Goal: Transaction & Acquisition: Purchase product/service

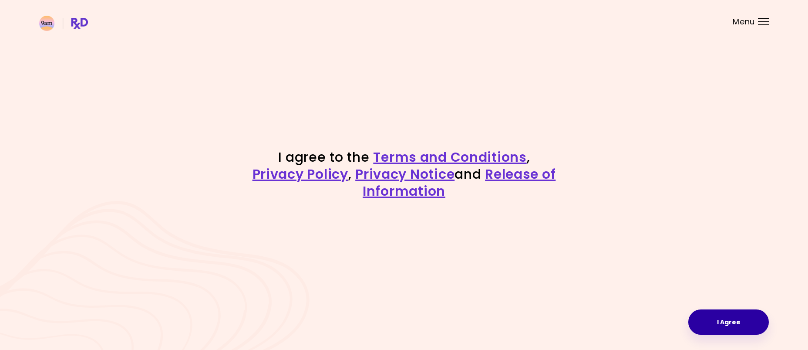
click at [747, 324] on button "I Agree" at bounding box center [729, 321] width 81 height 25
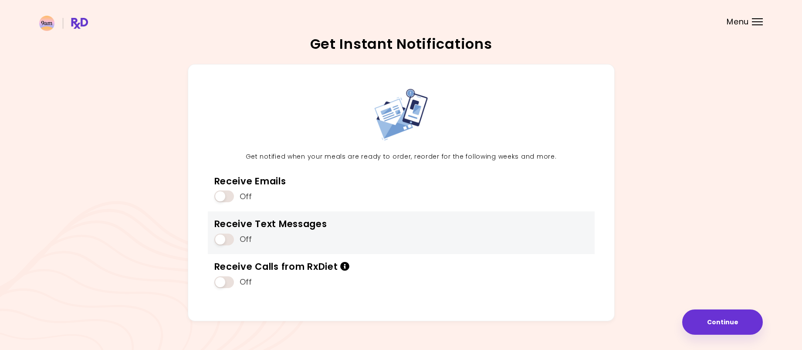
click at [231, 237] on span at bounding box center [224, 239] width 20 height 12
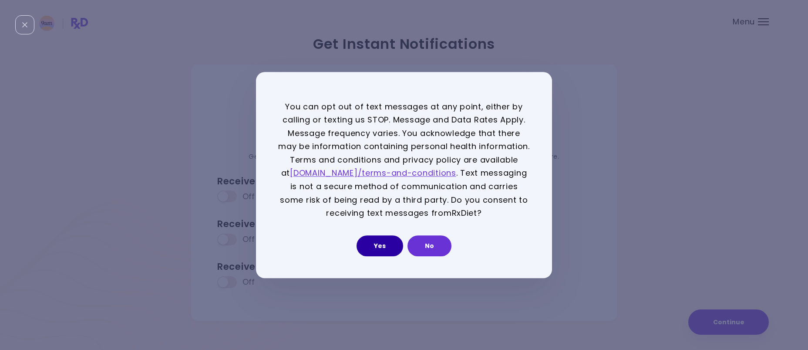
click at [378, 246] on button "Yes" at bounding box center [380, 245] width 47 height 21
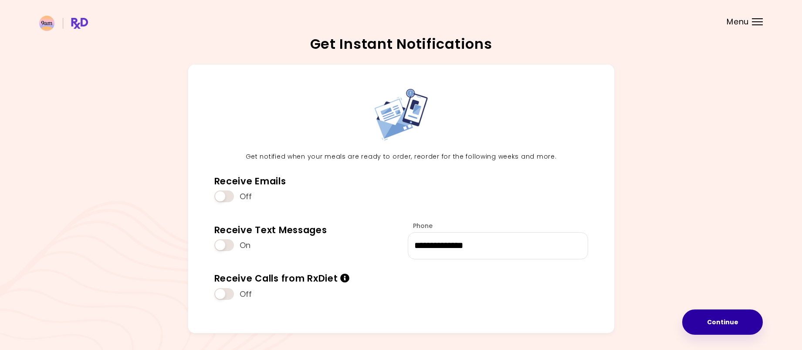
click at [714, 314] on button "Continue" at bounding box center [722, 321] width 81 height 25
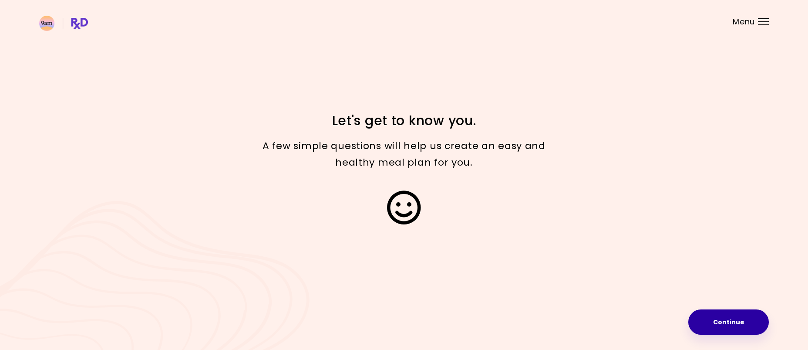
click at [739, 320] on button "Continue" at bounding box center [729, 321] width 81 height 25
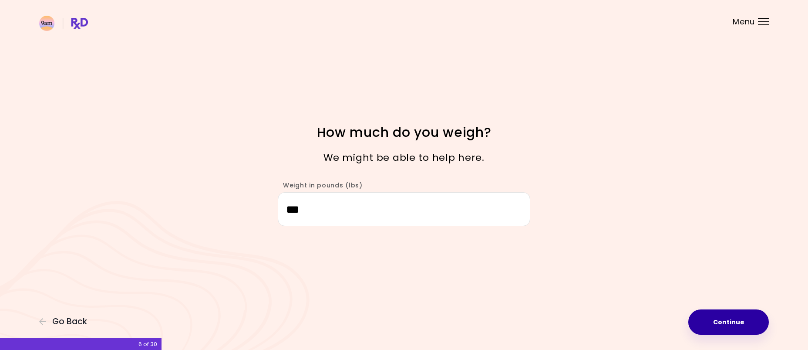
click at [729, 322] on button "Continue" at bounding box center [729, 321] width 81 height 25
select select "****"
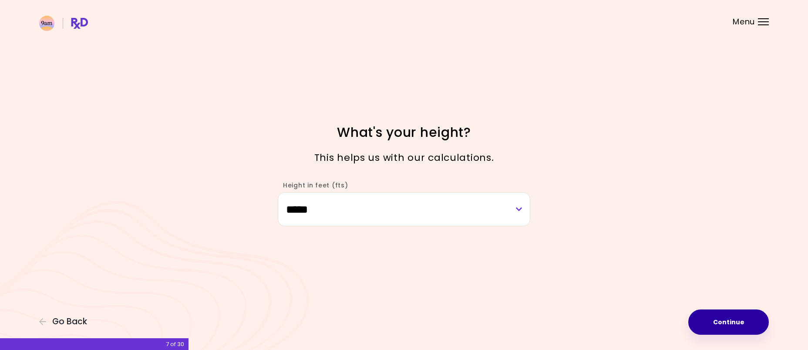
click at [729, 322] on button "Continue" at bounding box center [729, 321] width 81 height 25
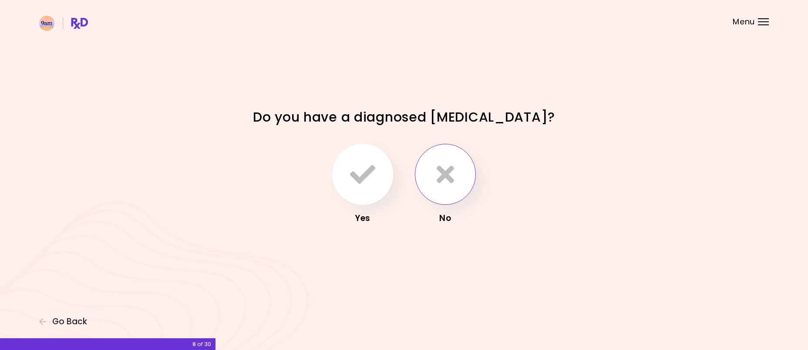
click at [452, 172] on icon "button" at bounding box center [445, 174] width 17 height 25
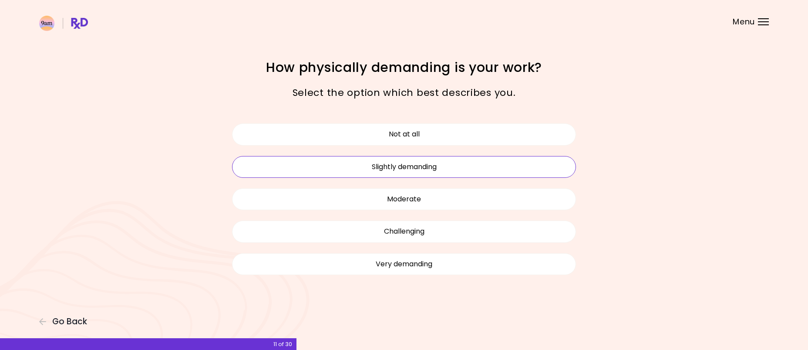
click at [413, 162] on button "Slightly demanding" at bounding box center [404, 167] width 344 height 22
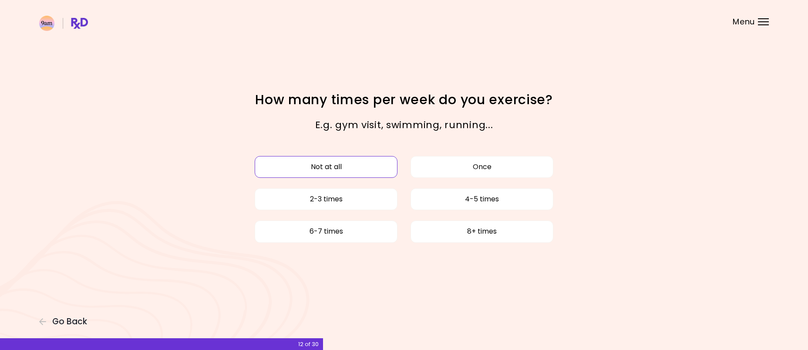
click at [331, 169] on button "Not at all" at bounding box center [326, 167] width 143 height 22
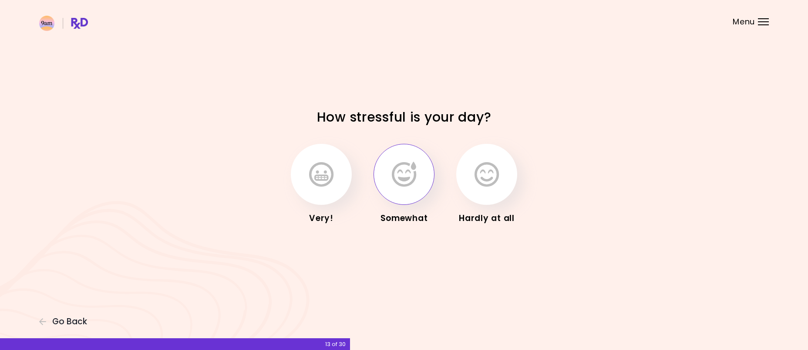
click at [404, 168] on icon "button" at bounding box center [404, 174] width 24 height 25
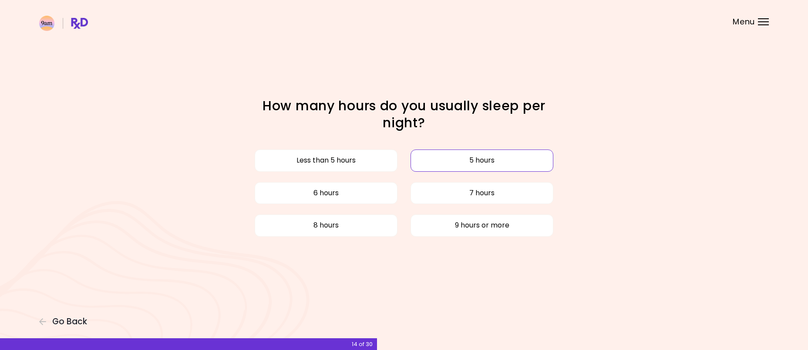
click at [435, 159] on button "5 hours" at bounding box center [482, 160] width 143 height 22
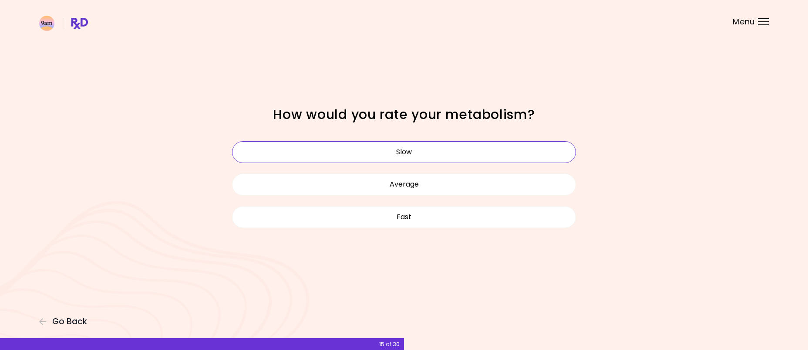
click at [410, 149] on button "Slow" at bounding box center [404, 152] width 344 height 22
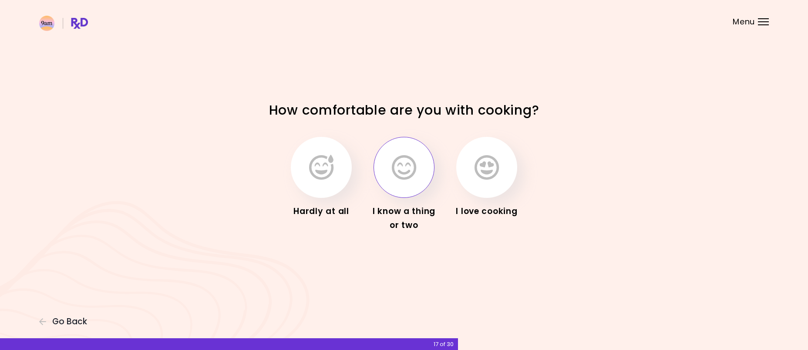
click at [401, 171] on icon "button" at bounding box center [404, 167] width 24 height 25
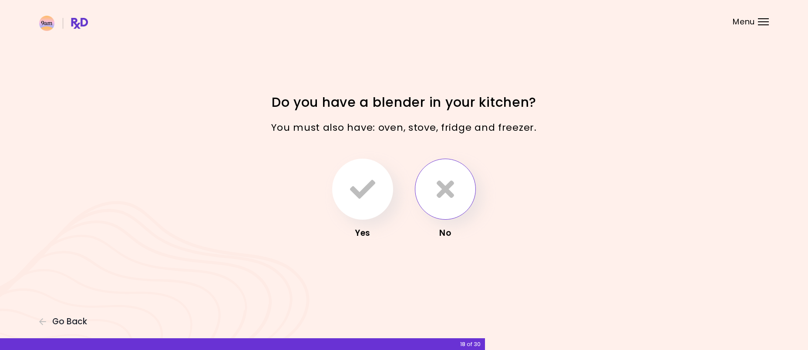
click at [441, 192] on icon "button" at bounding box center [445, 188] width 17 height 25
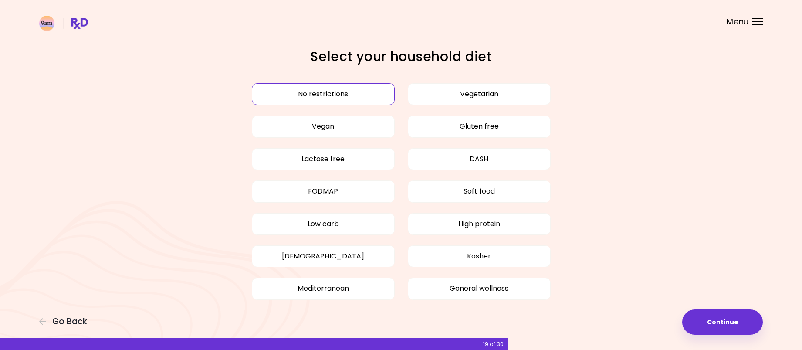
click at [346, 91] on button "No restrictions" at bounding box center [323, 94] width 143 height 22
click at [328, 92] on button "No restrictions" at bounding box center [323, 94] width 143 height 22
click at [712, 323] on button "Continue" at bounding box center [722, 321] width 81 height 25
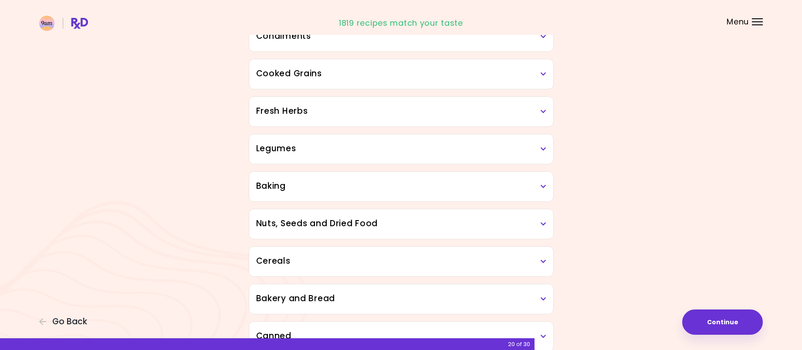
scroll to position [305, 0]
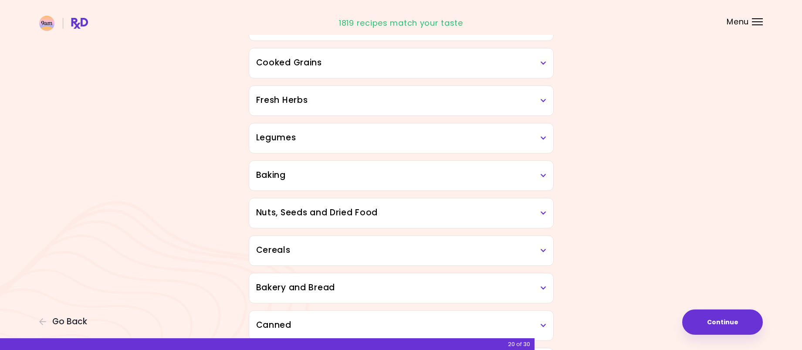
click at [542, 139] on icon at bounding box center [544, 138] width 6 height 6
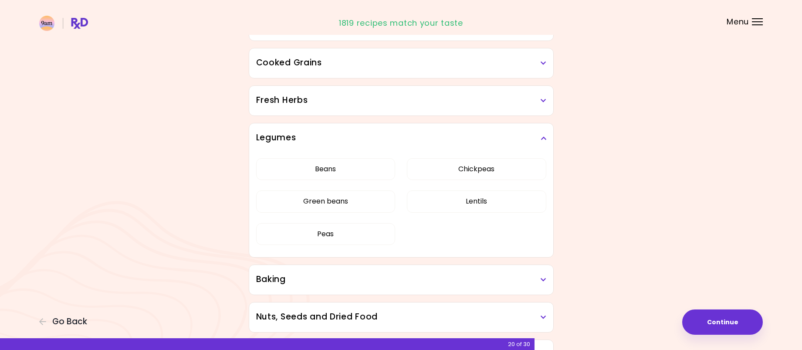
click at [542, 139] on icon at bounding box center [544, 138] width 6 height 6
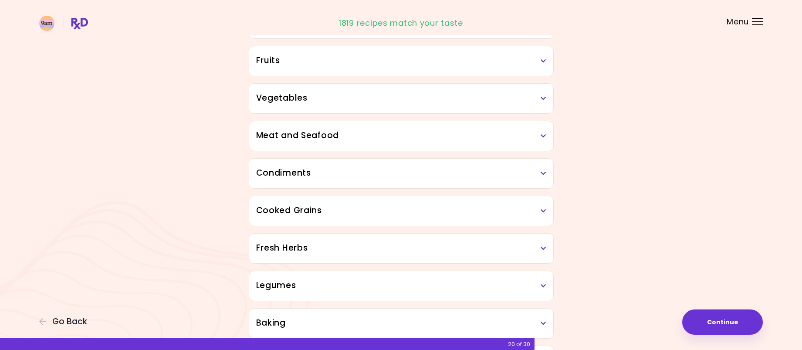
scroll to position [0, 0]
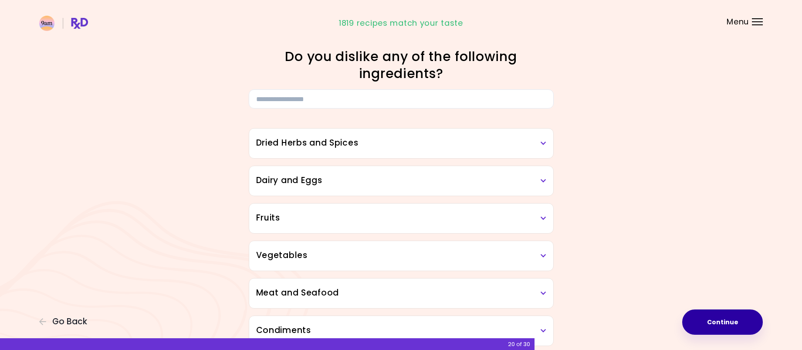
click at [723, 320] on button "Continue" at bounding box center [722, 321] width 81 height 25
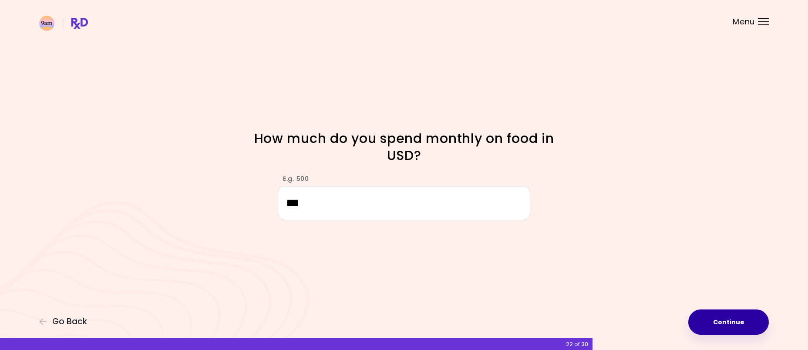
type input "***"
click at [739, 315] on button "Continue" at bounding box center [729, 321] width 81 height 25
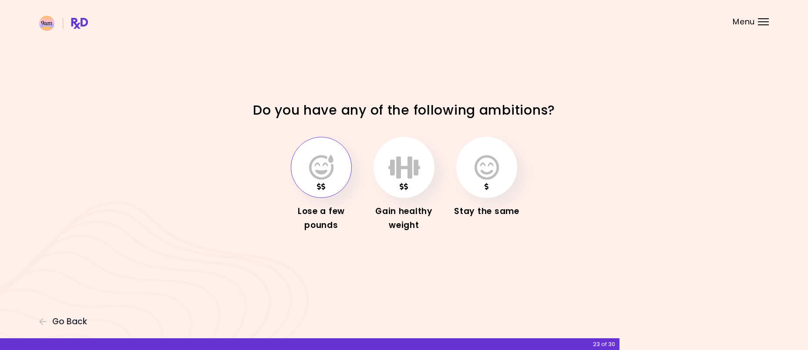
click at [323, 165] on icon "button" at bounding box center [321, 167] width 24 height 25
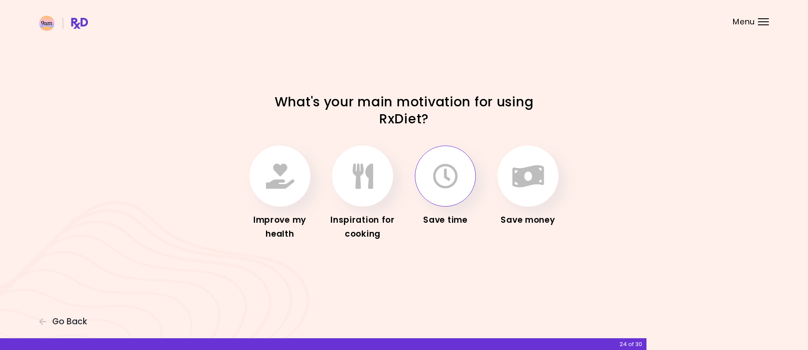
click at [446, 178] on icon "button" at bounding box center [445, 175] width 25 height 25
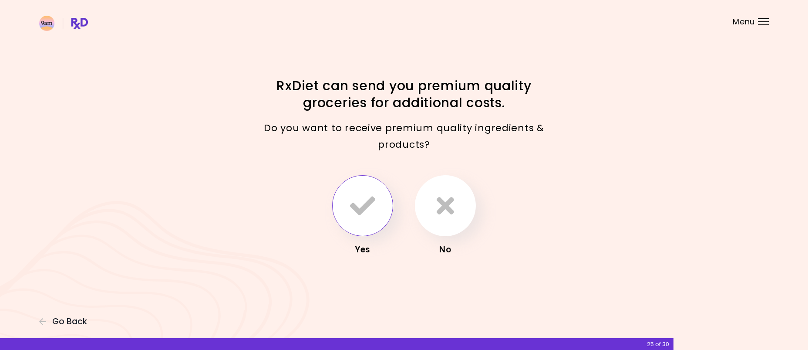
click at [366, 205] on icon "button" at bounding box center [362, 205] width 25 height 25
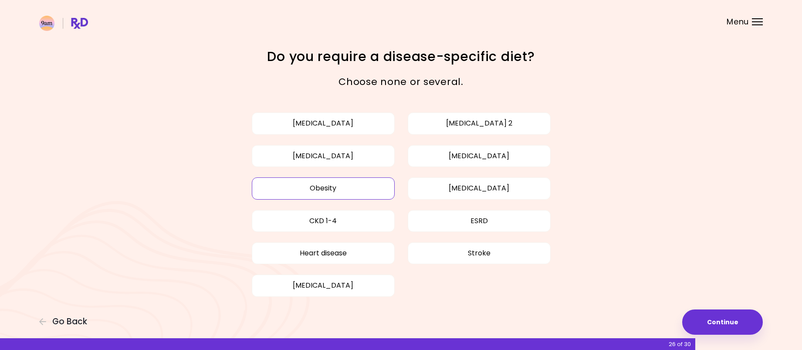
click at [325, 188] on button "Obesity" at bounding box center [323, 188] width 143 height 22
click at [725, 321] on button "Continue" at bounding box center [722, 321] width 81 height 25
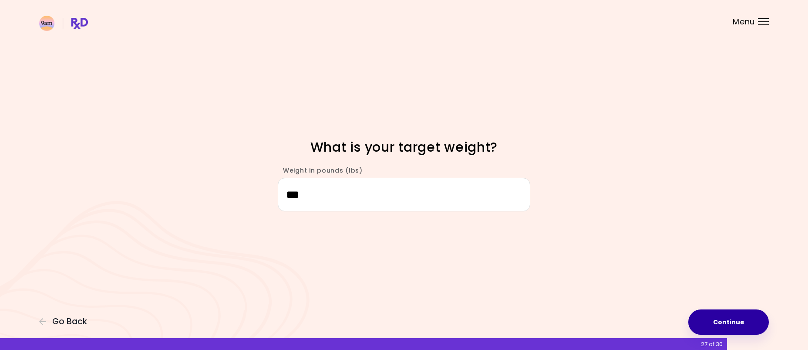
type input "***"
click at [746, 320] on button "Continue" at bounding box center [729, 321] width 81 height 25
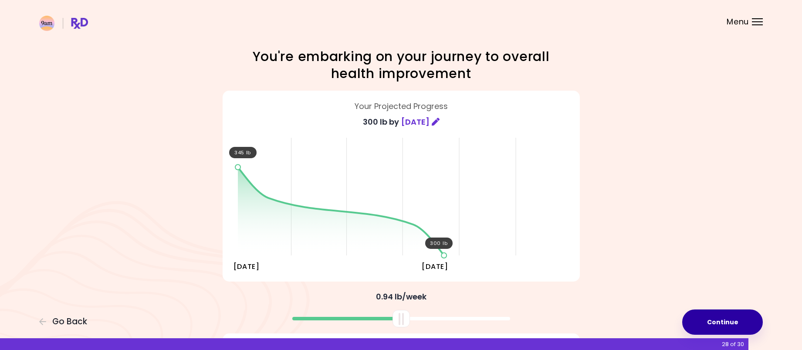
click at [715, 317] on button "Continue" at bounding box center [722, 321] width 81 height 25
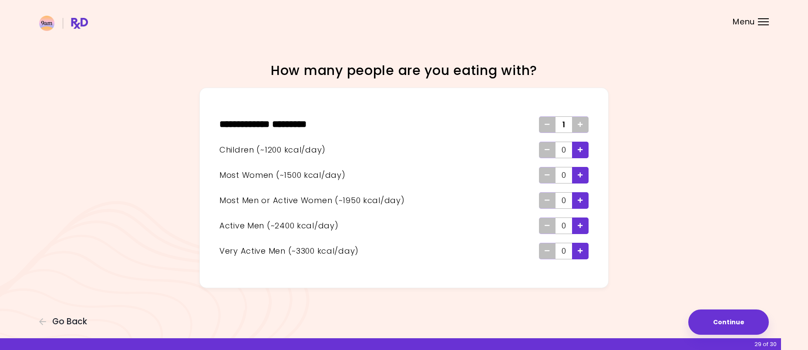
click at [577, 175] on div "Add - Woman" at bounding box center [580, 175] width 17 height 17
click at [725, 322] on button "Continue" at bounding box center [729, 321] width 81 height 25
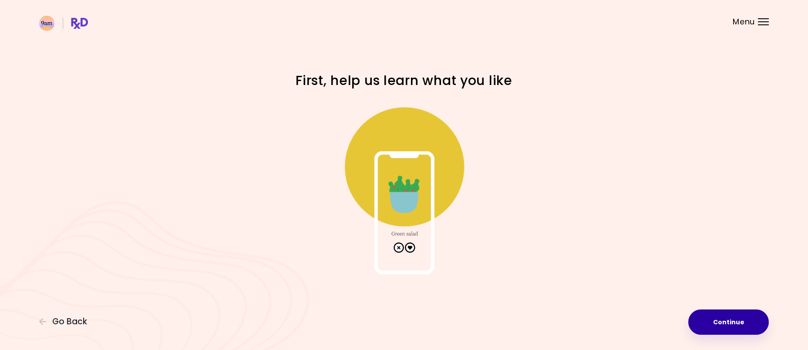
click at [733, 325] on button "Continue" at bounding box center [729, 321] width 81 height 25
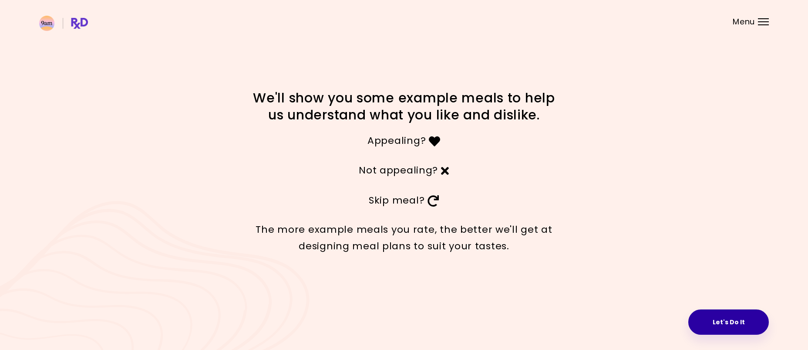
click at [729, 321] on button "Let's Do It" at bounding box center [729, 321] width 81 height 25
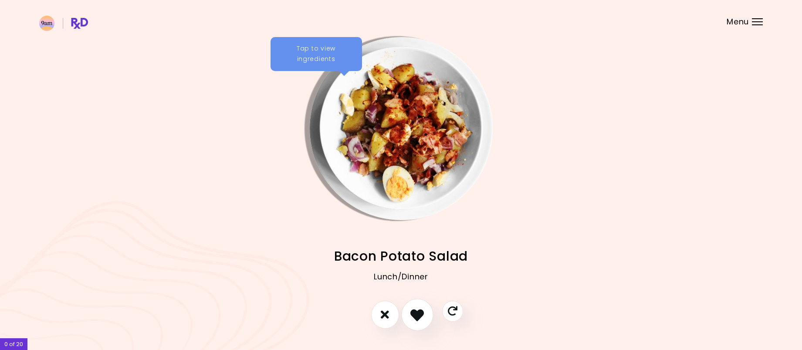
click at [419, 312] on icon "I like this recipe" at bounding box center [417, 314] width 14 height 14
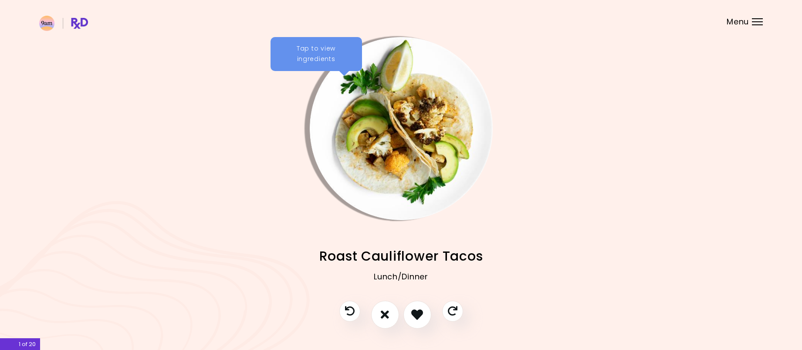
click at [313, 48] on div "Tap to view ingredients" at bounding box center [315, 54] width 91 height 34
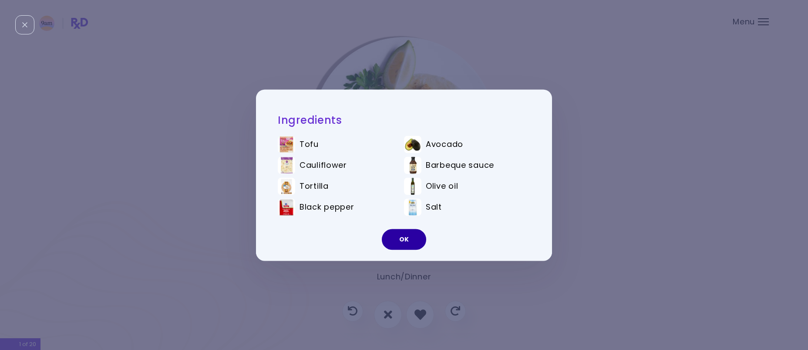
click at [419, 242] on button "OK" at bounding box center [404, 239] width 44 height 21
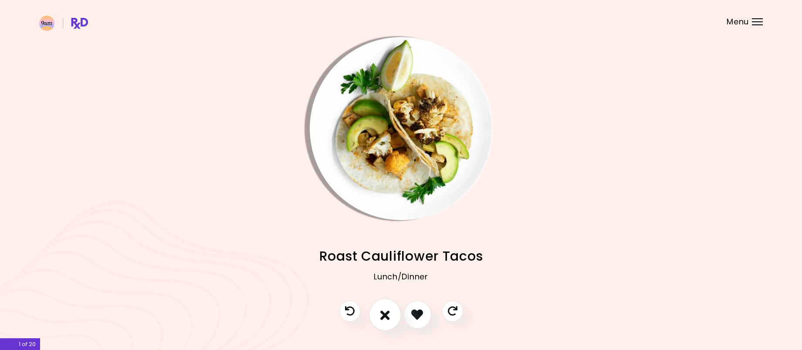
click at [383, 312] on icon "I don't like this recipe" at bounding box center [385, 314] width 10 height 14
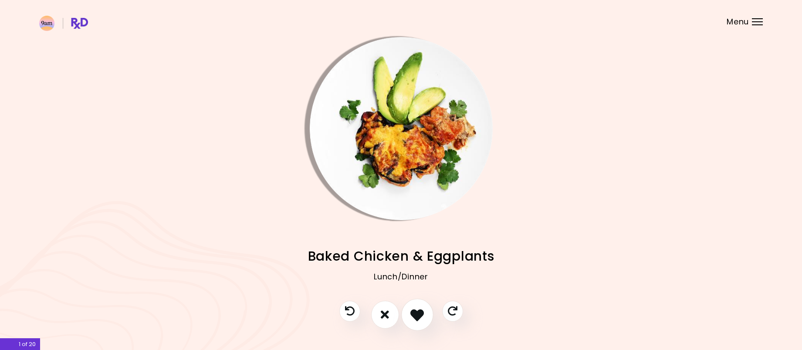
click at [418, 314] on icon "I like this recipe" at bounding box center [417, 314] width 14 height 14
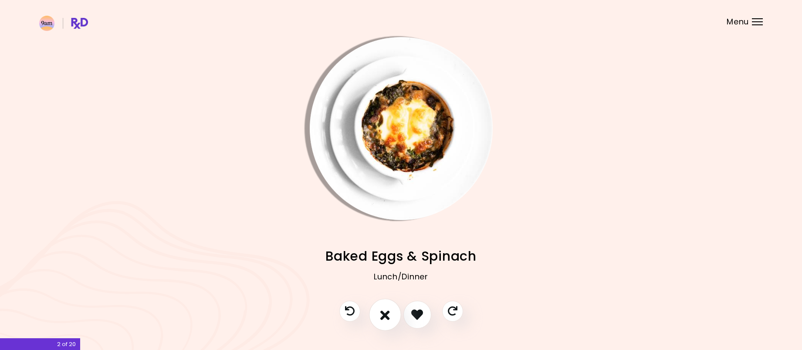
click at [389, 312] on icon "I don't like this recipe" at bounding box center [385, 314] width 10 height 14
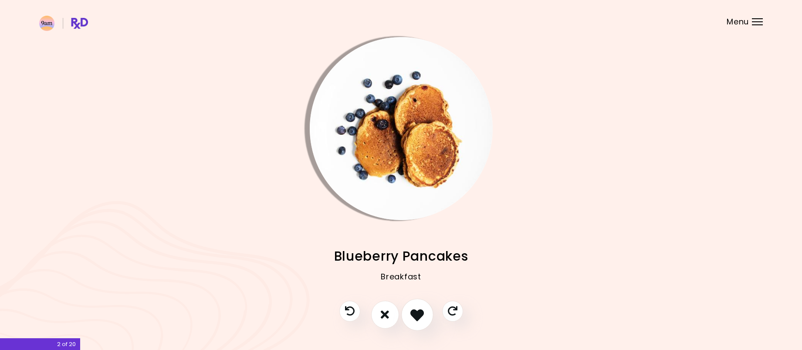
click at [416, 312] on icon "I like this recipe" at bounding box center [417, 314] width 14 height 14
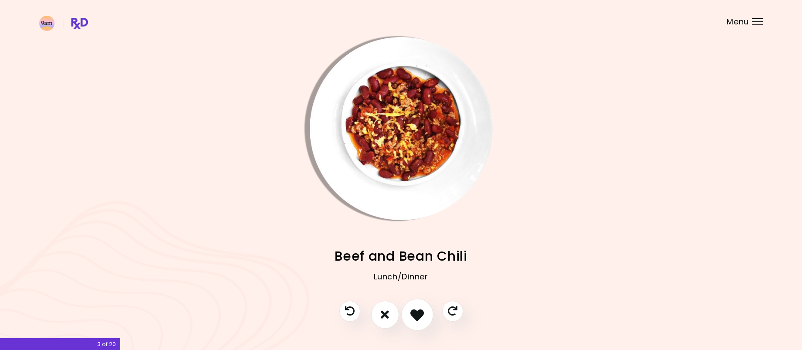
click at [416, 312] on icon "I like this recipe" at bounding box center [417, 314] width 14 height 14
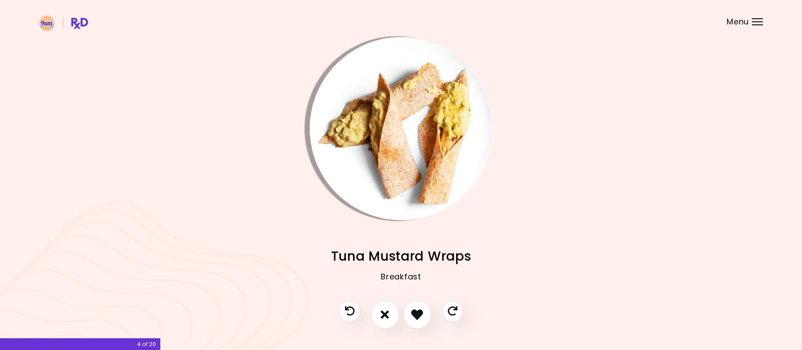
click at [394, 130] on img "Info - Tuna Mustard Wraps" at bounding box center [401, 128] width 183 height 183
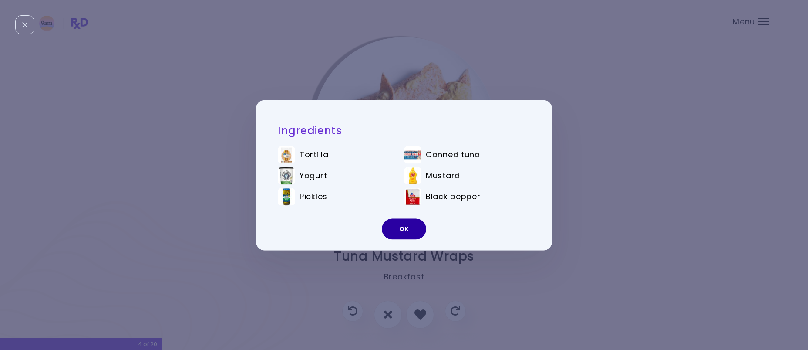
click at [404, 231] on button "OK" at bounding box center [404, 228] width 44 height 21
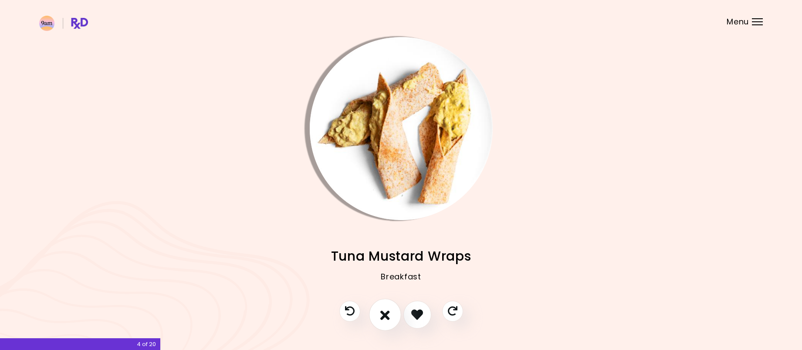
click at [387, 313] on icon "I don't like this recipe" at bounding box center [385, 314] width 10 height 14
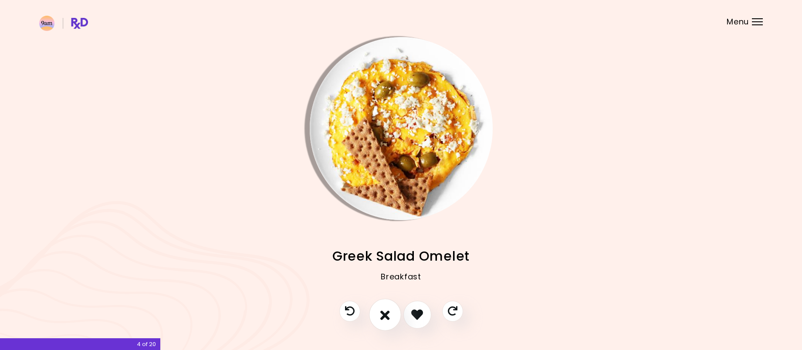
click at [389, 312] on icon "I don't like this recipe" at bounding box center [385, 314] width 10 height 14
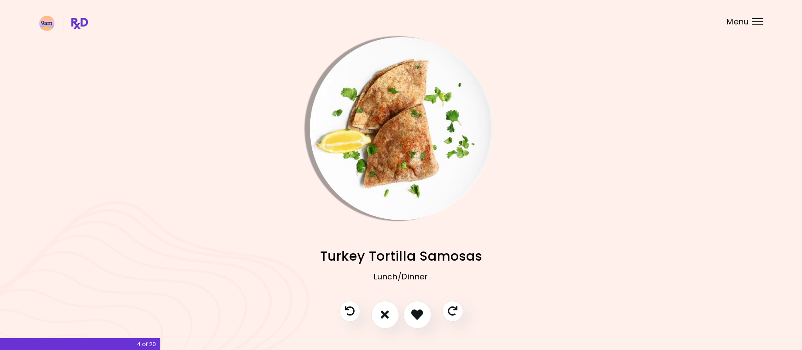
click at [391, 112] on img "Info - Turkey Tortilla Samosas" at bounding box center [401, 128] width 183 height 183
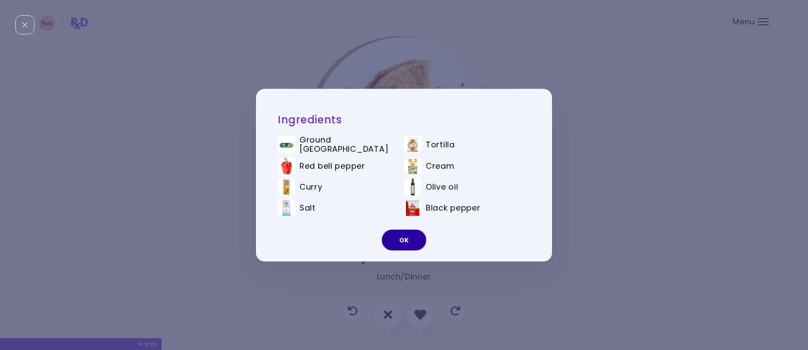
click at [401, 246] on button "OK" at bounding box center [404, 240] width 44 height 21
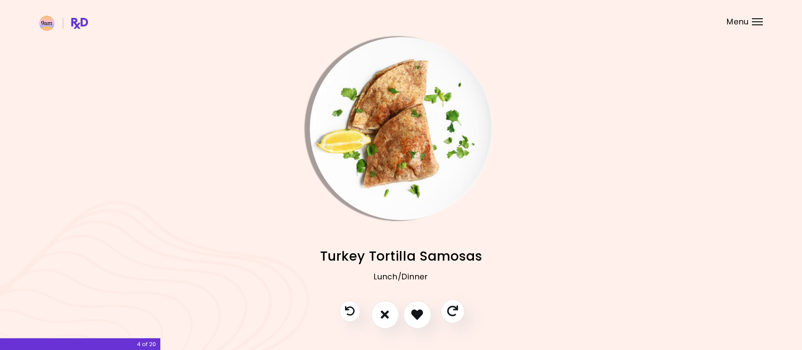
click at [452, 311] on icon "Skip" at bounding box center [452, 310] width 11 height 11
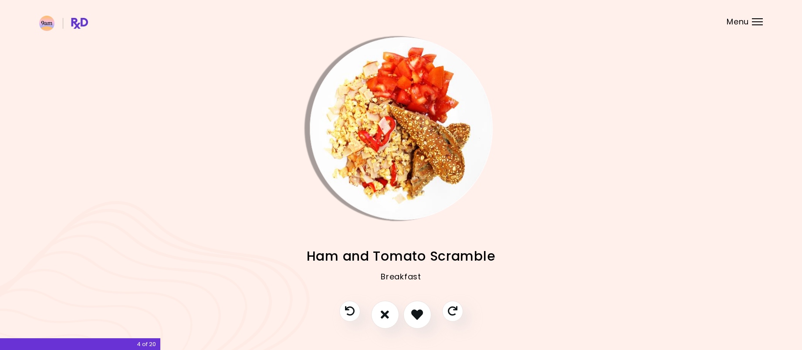
click at [391, 125] on img "Info - Ham and Tomato Scramble" at bounding box center [401, 128] width 183 height 183
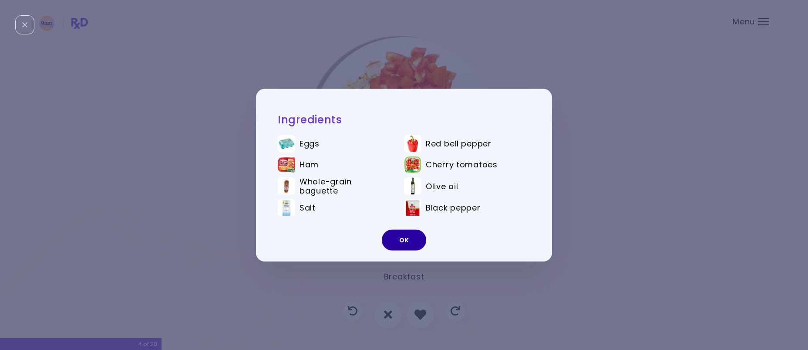
click at [405, 238] on button "OK" at bounding box center [404, 240] width 44 height 21
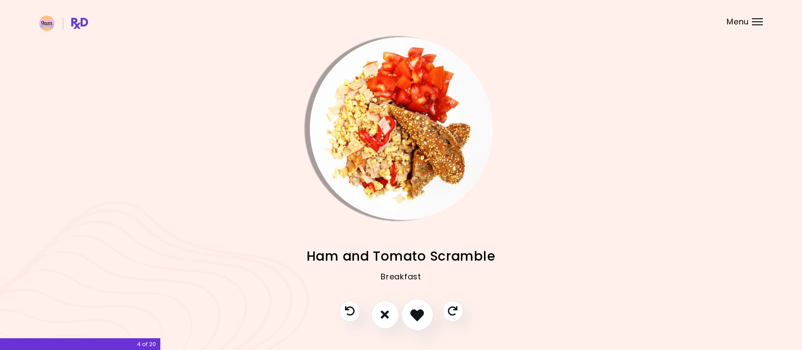
click at [426, 315] on button "I like this recipe" at bounding box center [417, 314] width 32 height 32
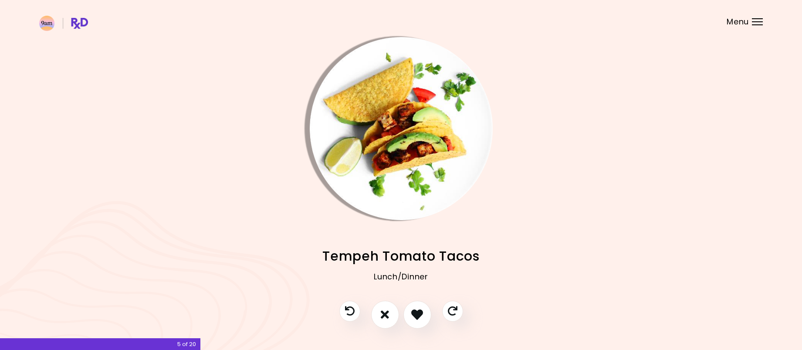
click at [389, 145] on img "Info - Tempeh Tomato Tacos" at bounding box center [401, 128] width 183 height 183
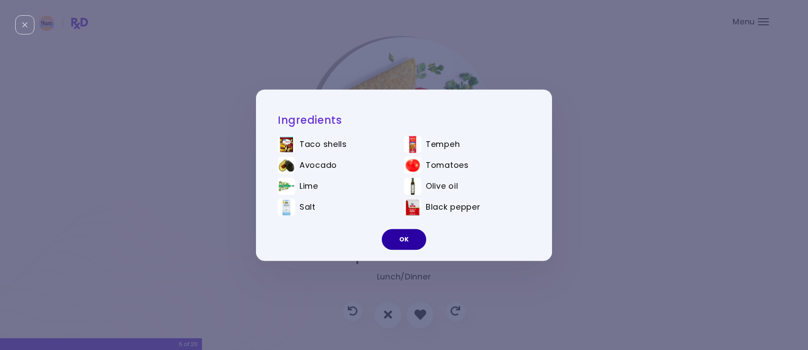
click at [399, 239] on button "OK" at bounding box center [404, 239] width 44 height 21
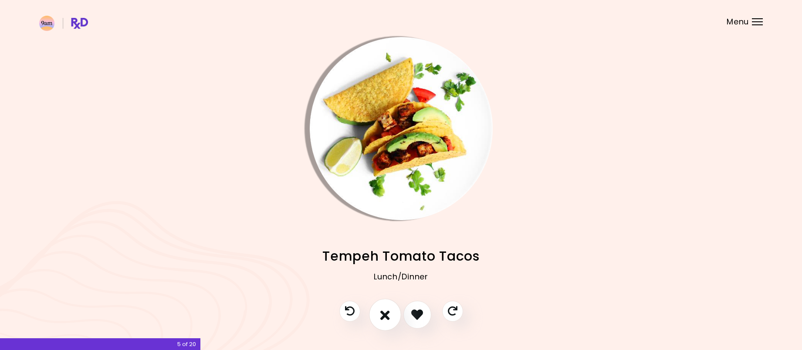
click at [392, 316] on button "I don't like this recipe" at bounding box center [385, 314] width 32 height 32
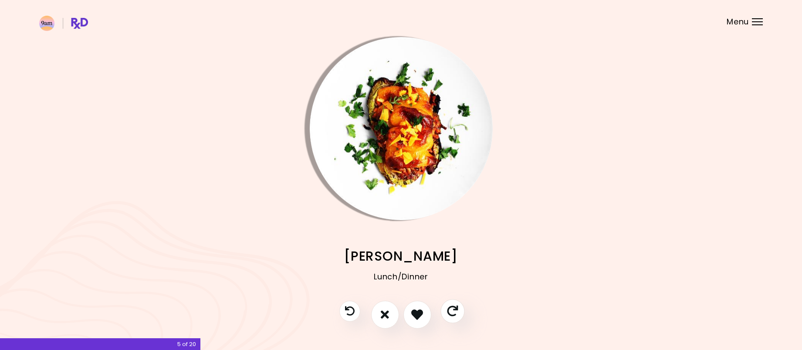
click at [454, 312] on icon "Skip" at bounding box center [452, 310] width 11 height 11
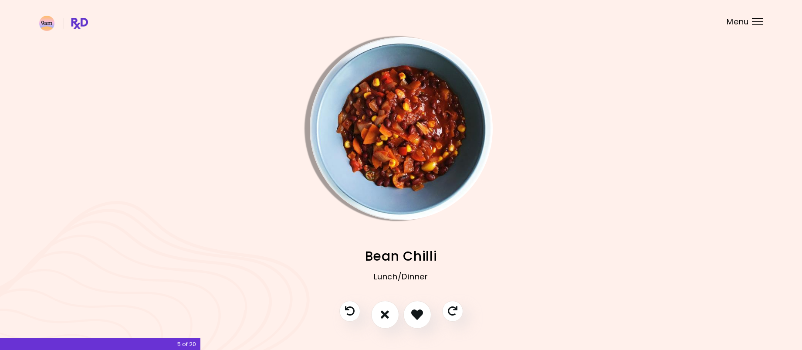
click at [387, 129] on img "Info - Bean Chilli" at bounding box center [401, 128] width 183 height 183
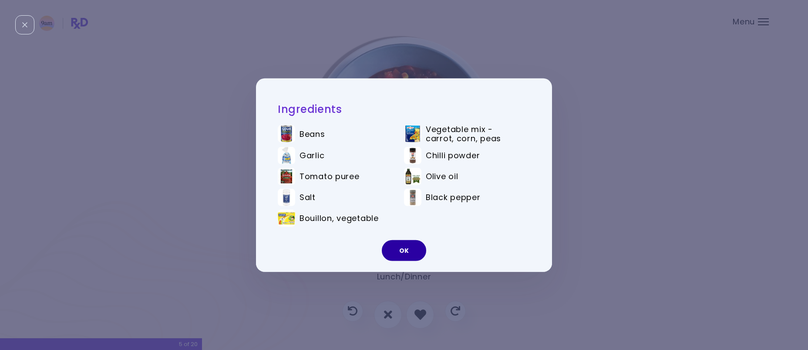
click at [412, 247] on button "OK" at bounding box center [404, 250] width 44 height 21
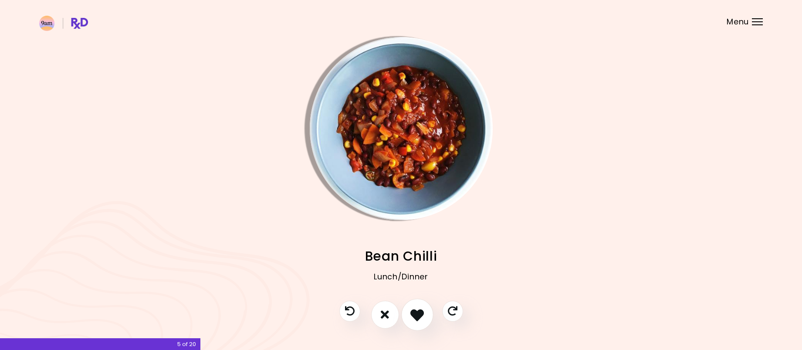
click at [415, 312] on icon "I like this recipe" at bounding box center [417, 314] width 14 height 14
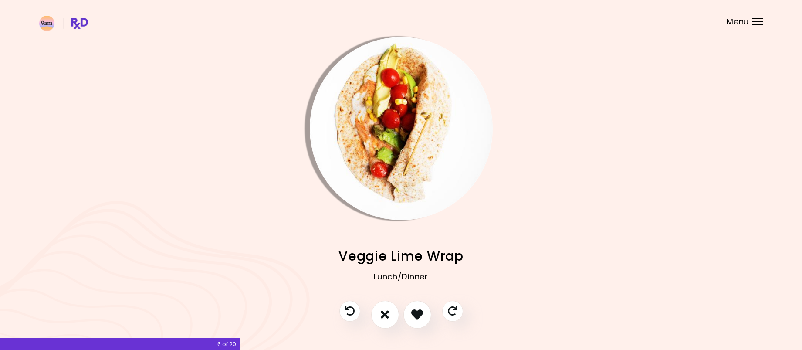
click at [389, 155] on img "Info - Veggie Lime Wrap" at bounding box center [401, 128] width 183 height 183
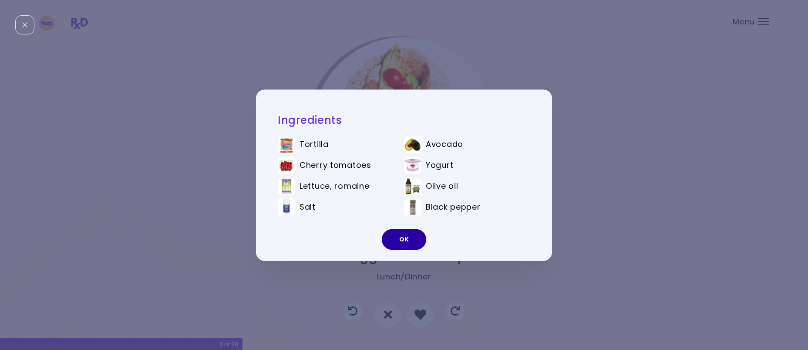
click at [410, 241] on button "OK" at bounding box center [404, 239] width 44 height 21
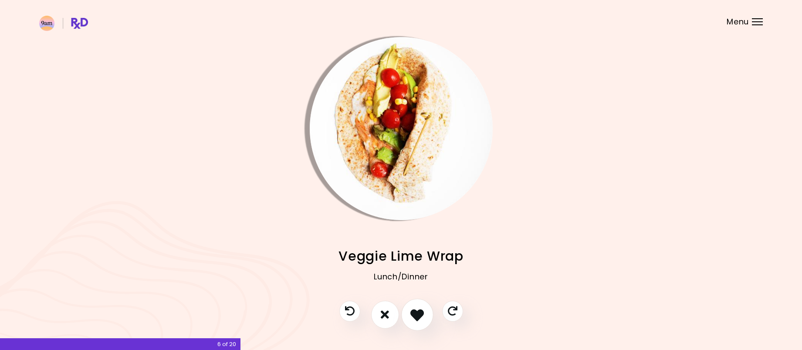
click at [422, 314] on icon "I like this recipe" at bounding box center [417, 314] width 14 height 14
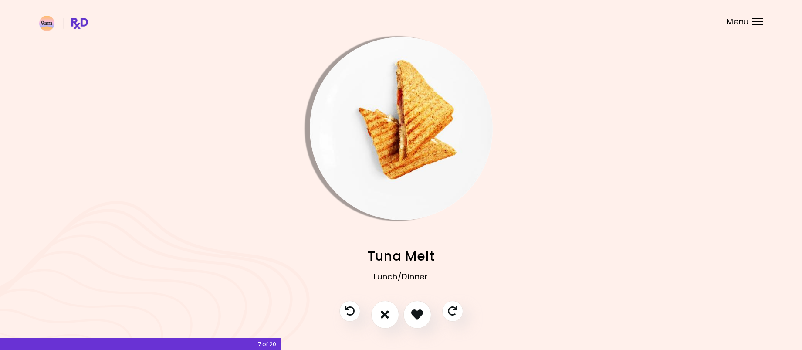
click at [382, 139] on img "Info - Tuna Melt" at bounding box center [401, 128] width 183 height 183
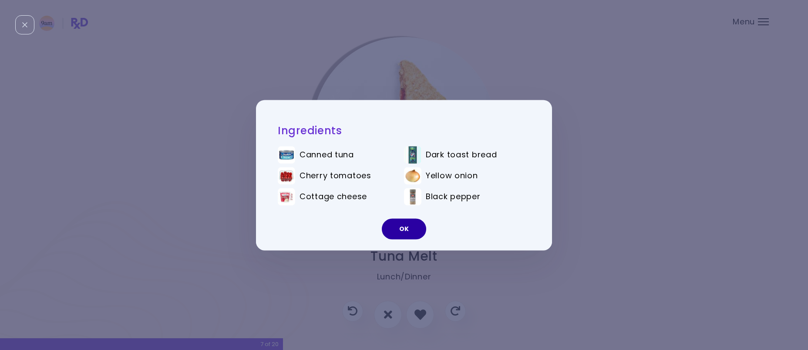
click at [399, 223] on button "OK" at bounding box center [404, 228] width 44 height 21
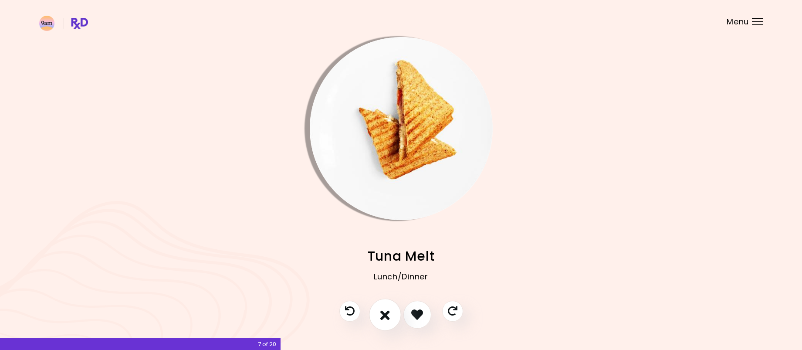
click at [385, 309] on icon "I don't like this recipe" at bounding box center [385, 314] width 10 height 14
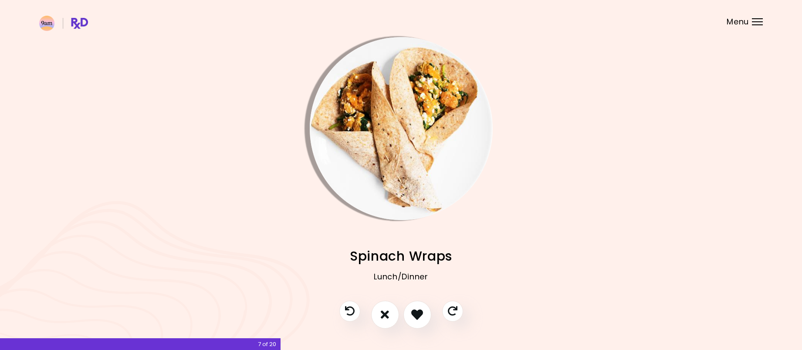
click at [405, 152] on img "Info - Spinach Wraps" at bounding box center [401, 128] width 183 height 183
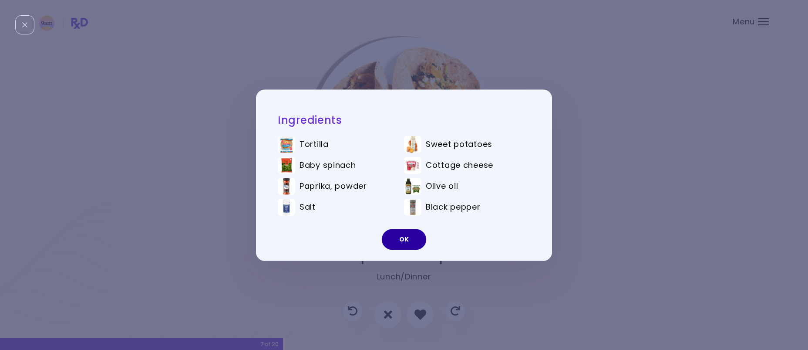
click at [400, 240] on button "OK" at bounding box center [404, 239] width 44 height 21
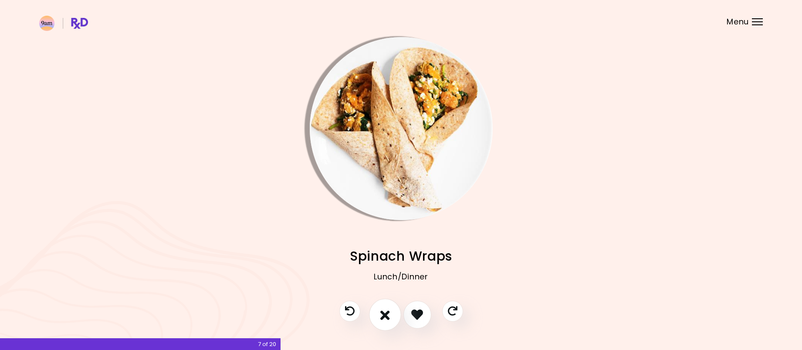
click at [383, 314] on icon "I don't like this recipe" at bounding box center [385, 314] width 10 height 14
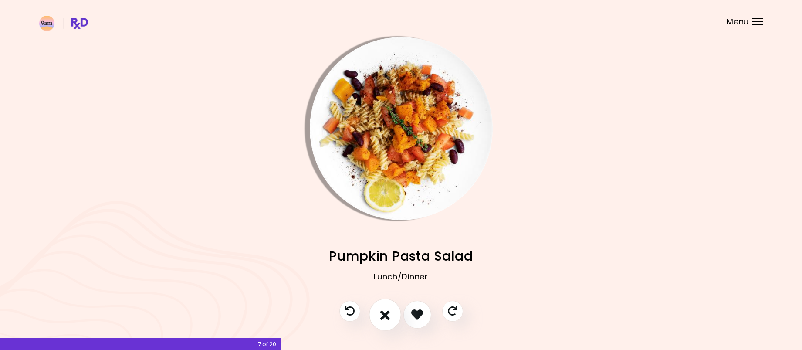
click at [389, 311] on icon "I don't like this recipe" at bounding box center [385, 314] width 10 height 14
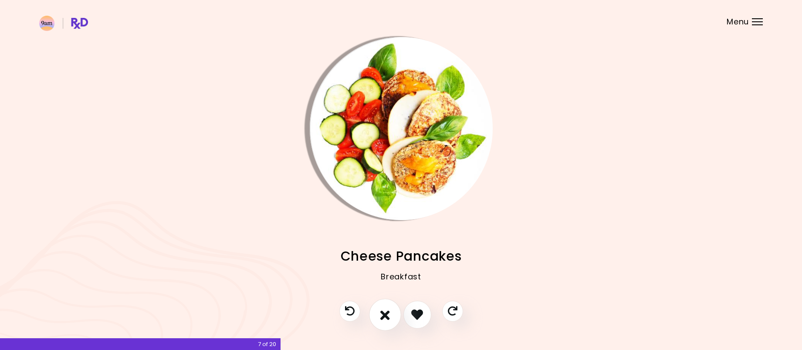
click at [389, 311] on icon "I don't like this recipe" at bounding box center [385, 314] width 10 height 14
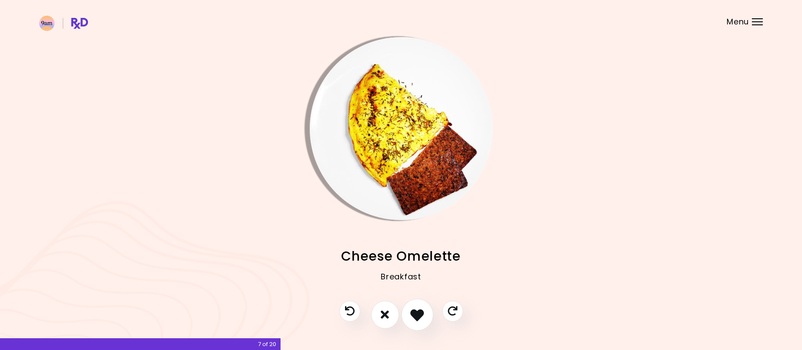
click at [418, 311] on icon "I like this recipe" at bounding box center [417, 314] width 14 height 14
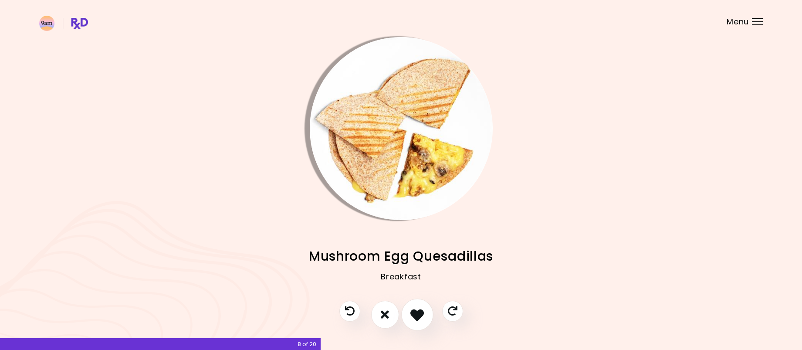
click at [417, 310] on icon "I like this recipe" at bounding box center [417, 314] width 14 height 14
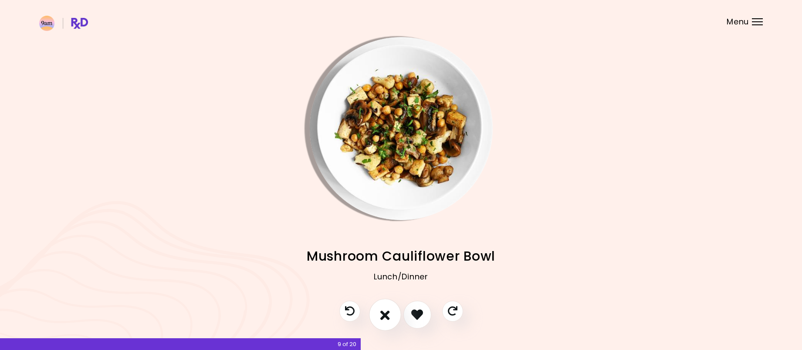
click at [384, 313] on icon "I don't like this recipe" at bounding box center [385, 314] width 10 height 14
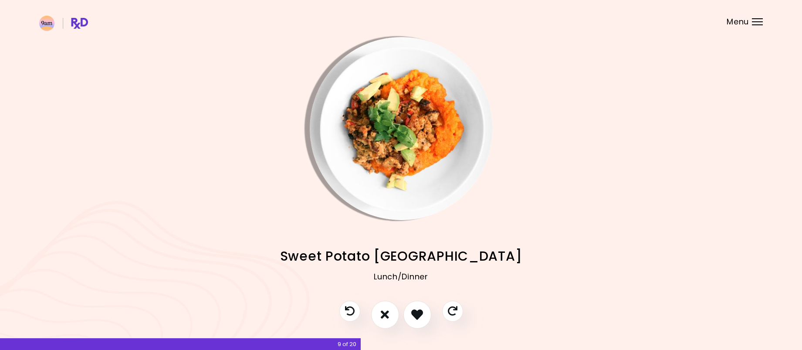
click at [418, 132] on img "Info - Sweet Potato Turkey" at bounding box center [401, 128] width 183 height 183
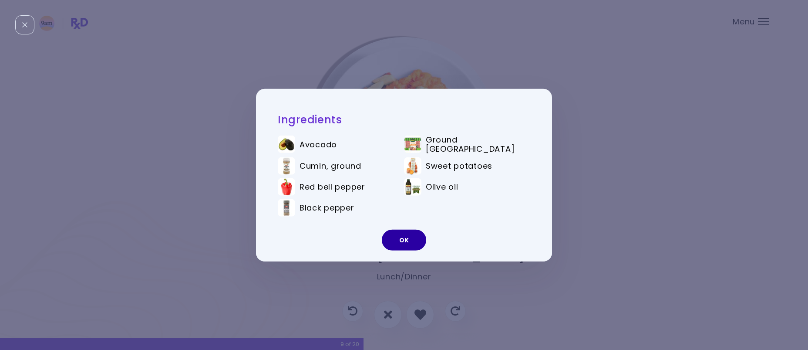
click at [412, 240] on button "OK" at bounding box center [404, 240] width 44 height 21
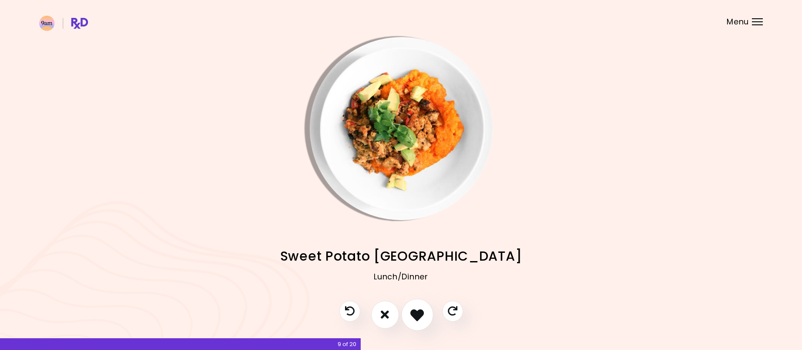
click at [421, 311] on icon "I like this recipe" at bounding box center [417, 314] width 14 height 14
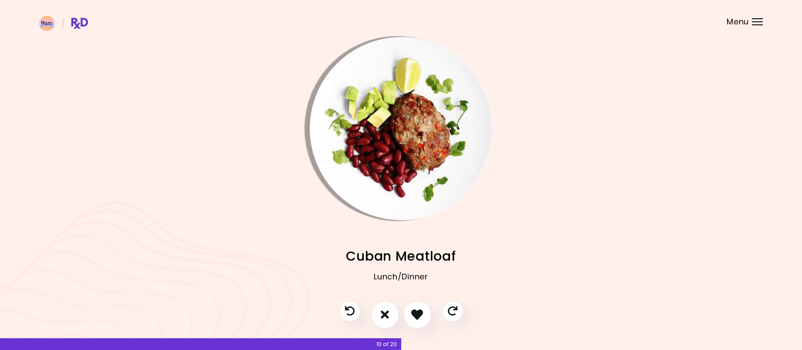
click at [407, 112] on img "Info - Cuban Meatloaf" at bounding box center [401, 128] width 183 height 183
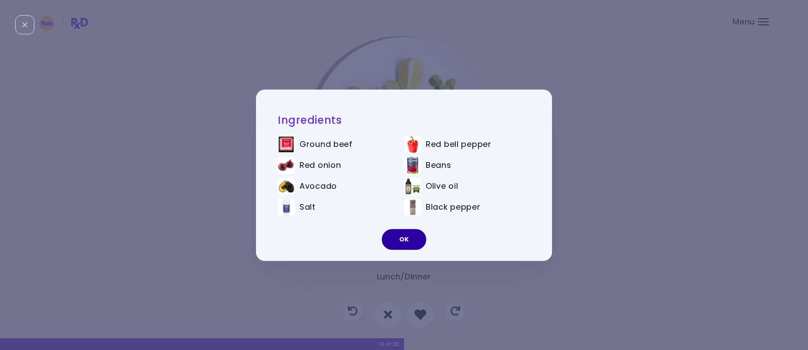
click at [402, 242] on button "OK" at bounding box center [404, 239] width 44 height 21
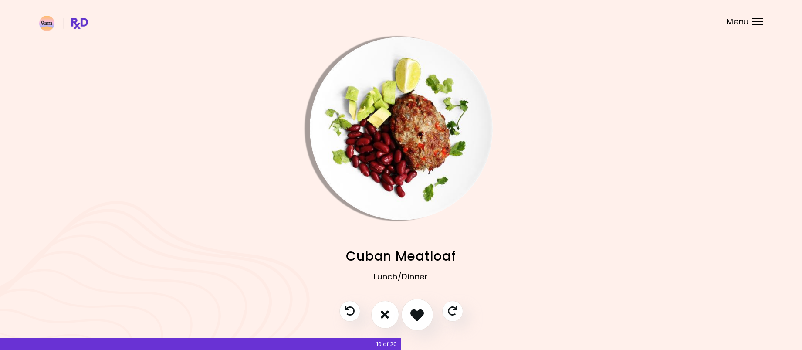
click at [418, 311] on icon "I like this recipe" at bounding box center [417, 314] width 14 height 14
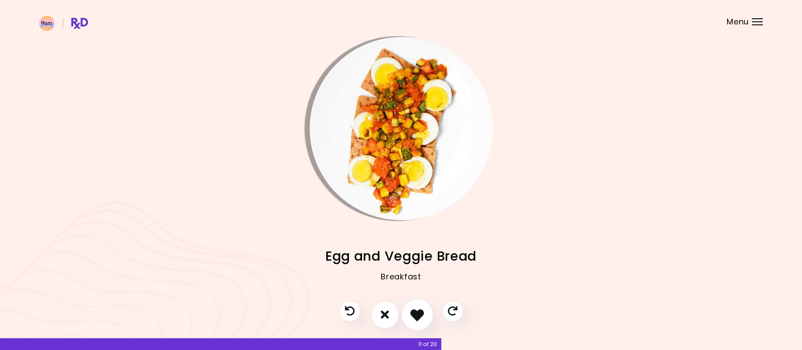
click at [412, 312] on icon "I like this recipe" at bounding box center [417, 314] width 14 height 14
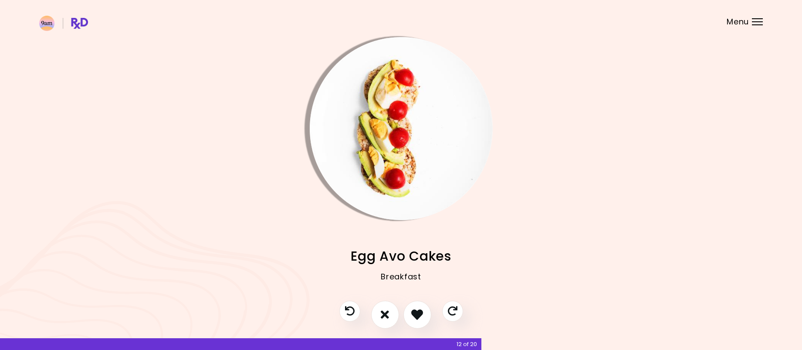
click at [391, 162] on img "Info - Egg Avo Cakes" at bounding box center [401, 128] width 183 height 183
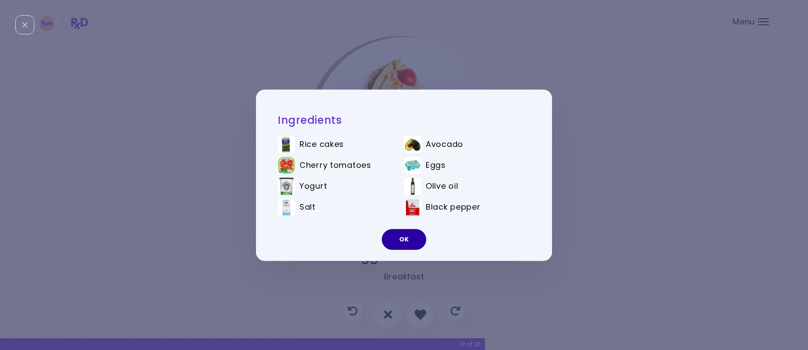
click at [402, 241] on button "OK" at bounding box center [404, 239] width 44 height 21
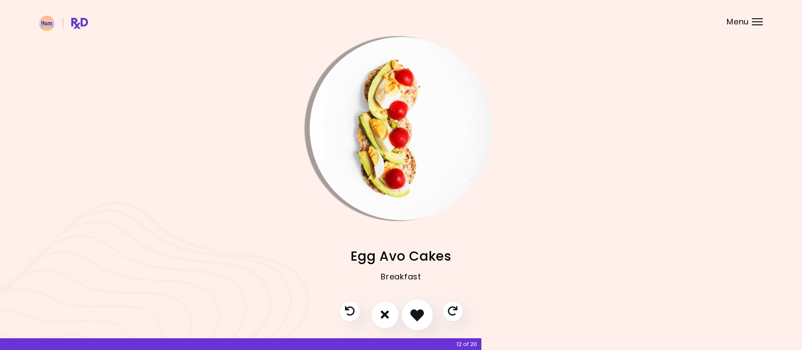
click at [413, 313] on icon "I like this recipe" at bounding box center [417, 314] width 14 height 14
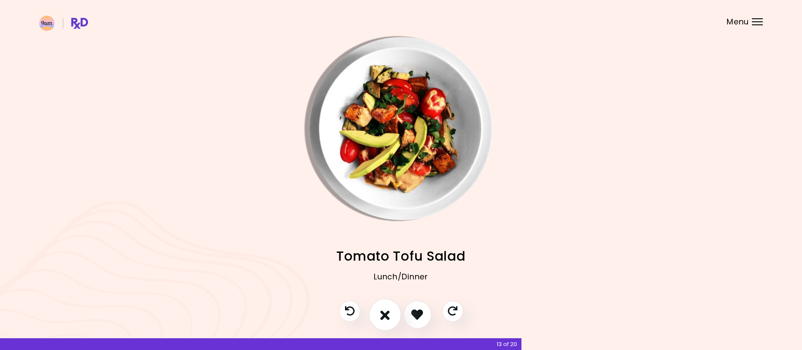
click at [389, 313] on icon "I don't like this recipe" at bounding box center [385, 314] width 10 height 14
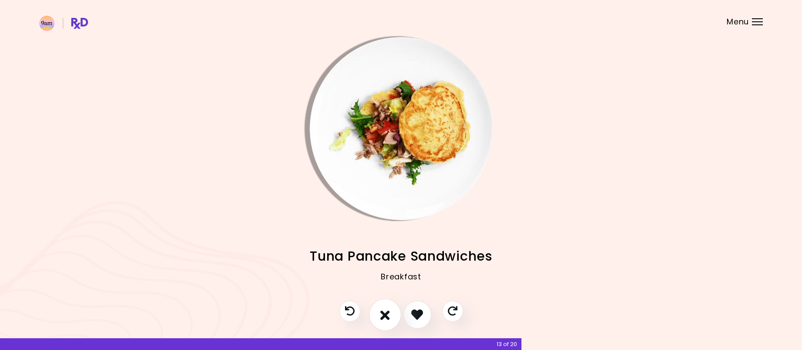
click at [383, 311] on icon "I don't like this recipe" at bounding box center [385, 314] width 10 height 14
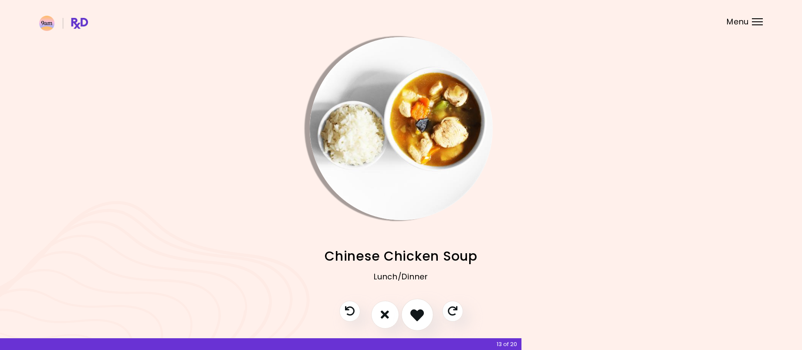
click at [419, 310] on icon "I like this recipe" at bounding box center [417, 314] width 14 height 14
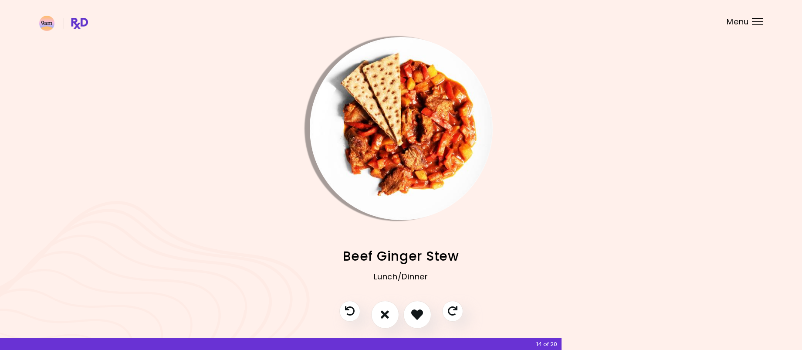
click at [409, 156] on img "Info - Beef Ginger Stew" at bounding box center [401, 128] width 183 height 183
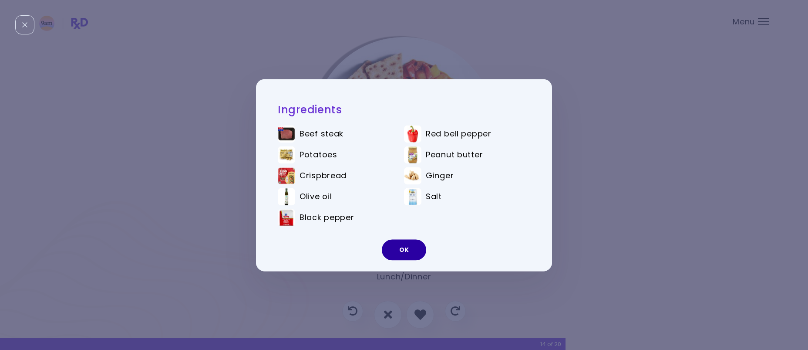
click at [406, 253] on button "OK" at bounding box center [404, 249] width 44 height 21
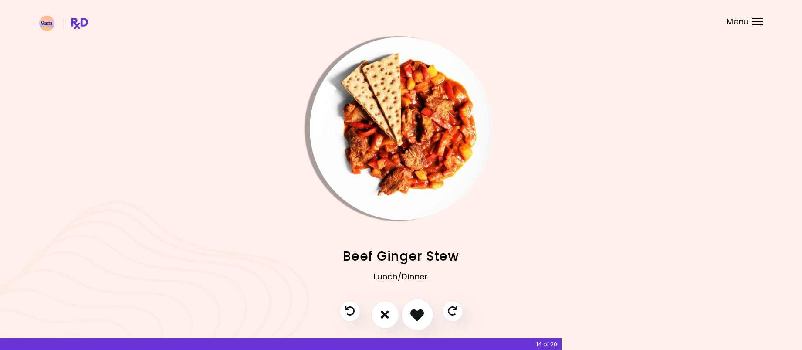
click at [417, 313] on icon "I like this recipe" at bounding box center [417, 314] width 14 height 14
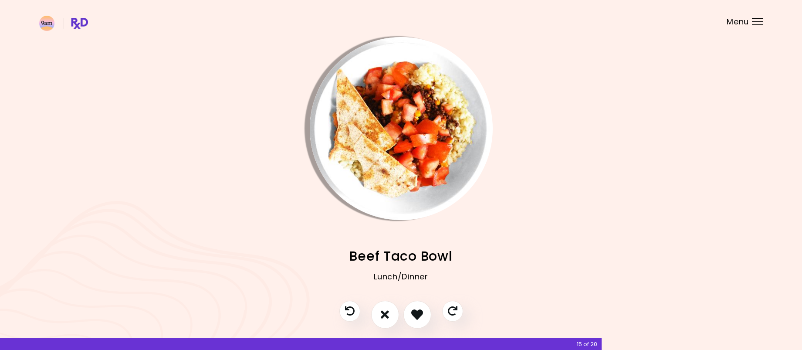
click at [394, 118] on img "Info - Beef Taco Bowl" at bounding box center [401, 128] width 183 height 183
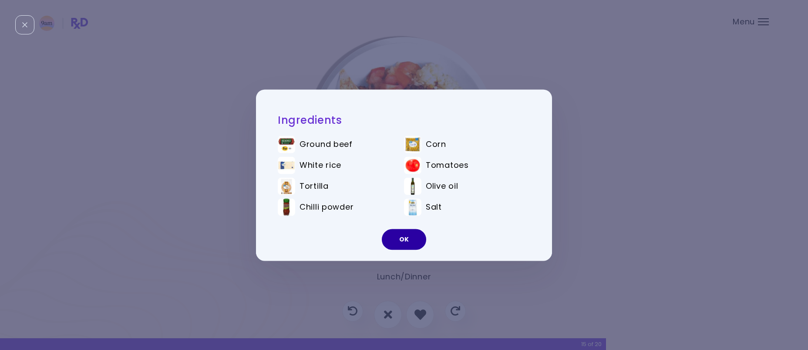
click at [404, 237] on button "OK" at bounding box center [404, 239] width 44 height 21
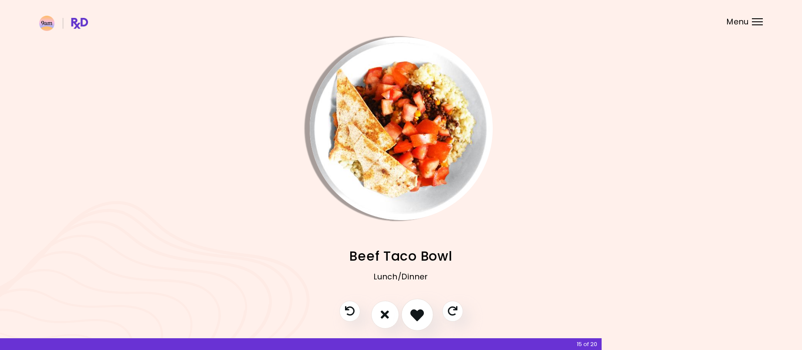
click at [419, 314] on icon "I like this recipe" at bounding box center [417, 314] width 14 height 14
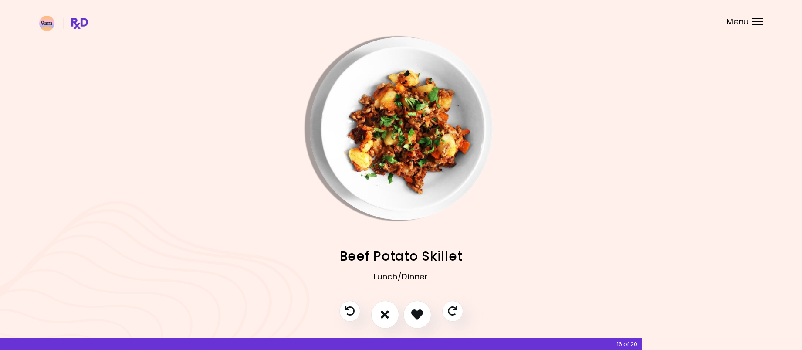
click at [382, 112] on img "Info - Beef Potato Skillet" at bounding box center [401, 128] width 183 height 183
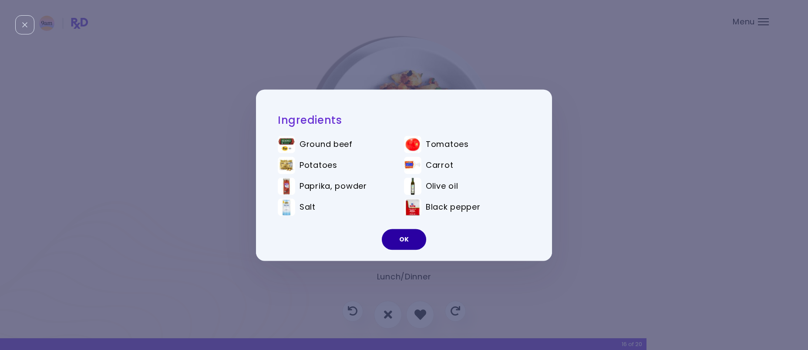
click at [414, 240] on button "OK" at bounding box center [404, 239] width 44 height 21
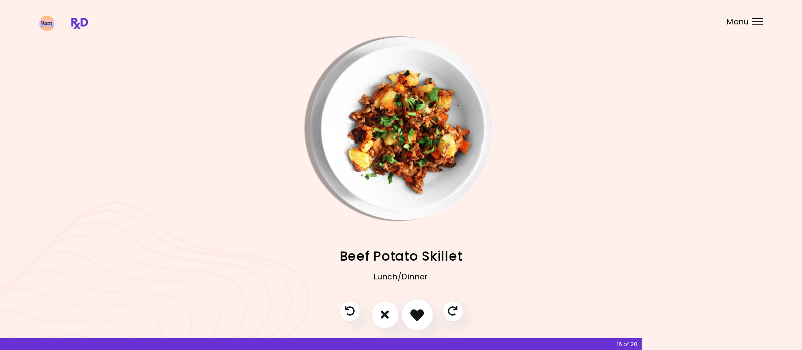
click at [420, 314] on icon "I like this recipe" at bounding box center [417, 314] width 14 height 14
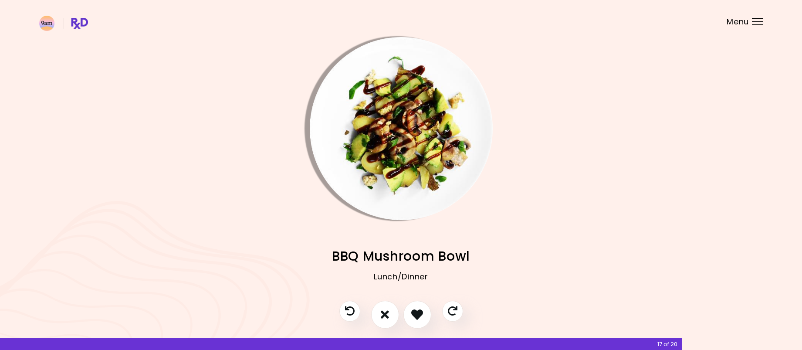
click at [395, 141] on img "Info - BBQ Mushroom Bowl" at bounding box center [401, 128] width 183 height 183
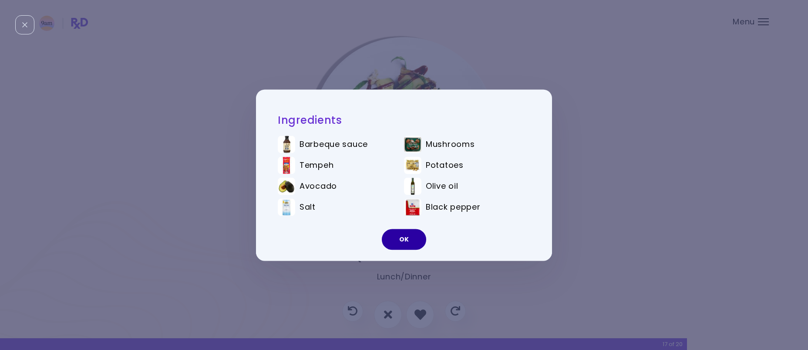
click at [397, 242] on button "OK" at bounding box center [404, 239] width 44 height 21
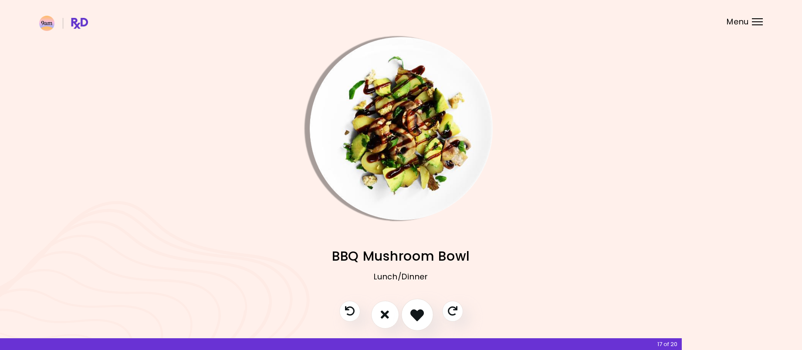
click at [415, 315] on icon "I like this recipe" at bounding box center [417, 314] width 14 height 14
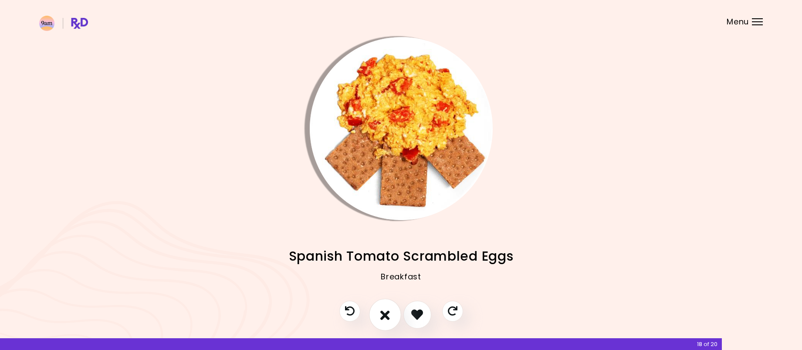
click at [383, 311] on icon "I don't like this recipe" at bounding box center [385, 314] width 10 height 14
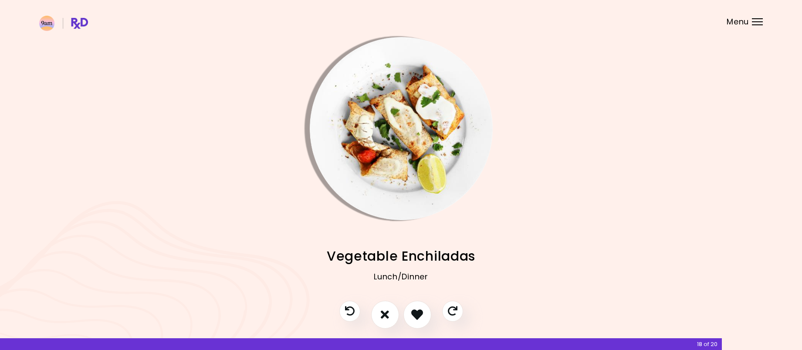
click at [397, 121] on img "Info - Vegetable Enchiladas" at bounding box center [401, 128] width 183 height 183
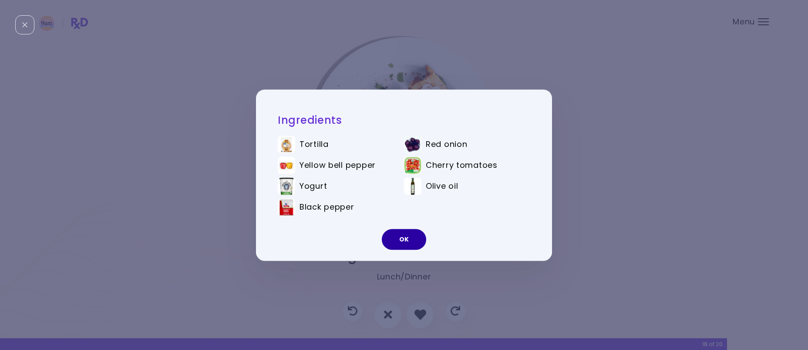
click at [405, 234] on button "OK" at bounding box center [404, 239] width 44 height 21
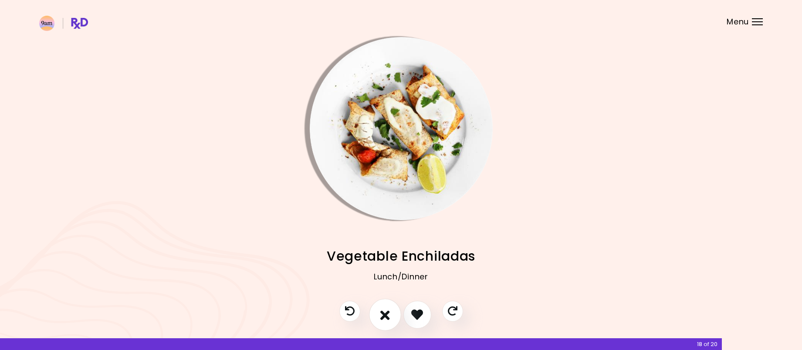
click at [384, 310] on icon "I don't like this recipe" at bounding box center [385, 314] width 10 height 14
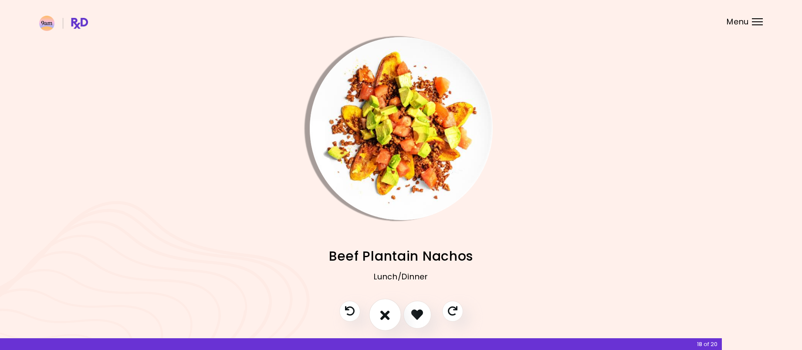
click at [384, 310] on icon "I don't like this recipe" at bounding box center [385, 314] width 10 height 14
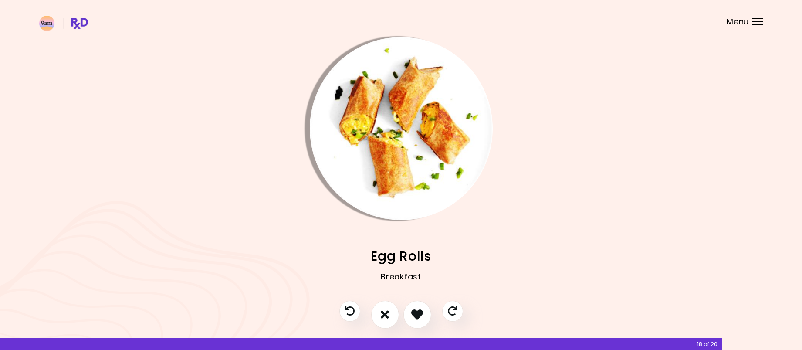
click at [404, 169] on img "Info - Egg Rolls" at bounding box center [401, 128] width 183 height 183
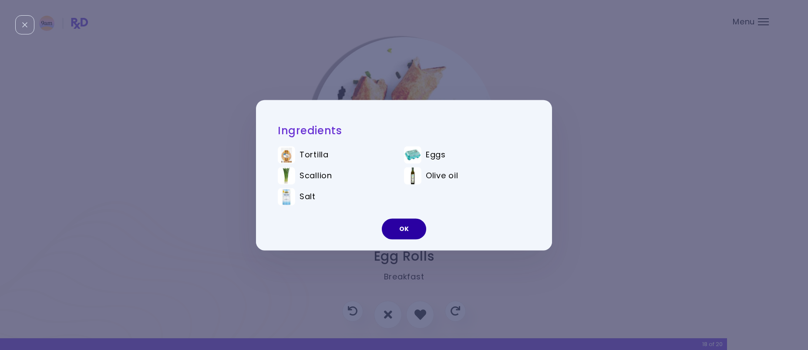
click at [399, 228] on button "OK" at bounding box center [404, 228] width 44 height 21
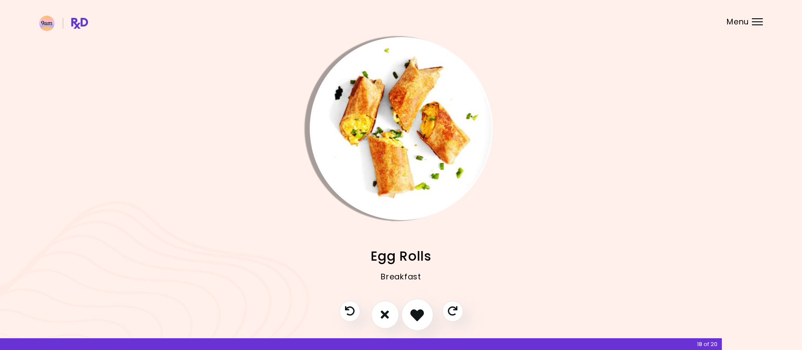
click at [419, 313] on icon "I like this recipe" at bounding box center [417, 314] width 14 height 14
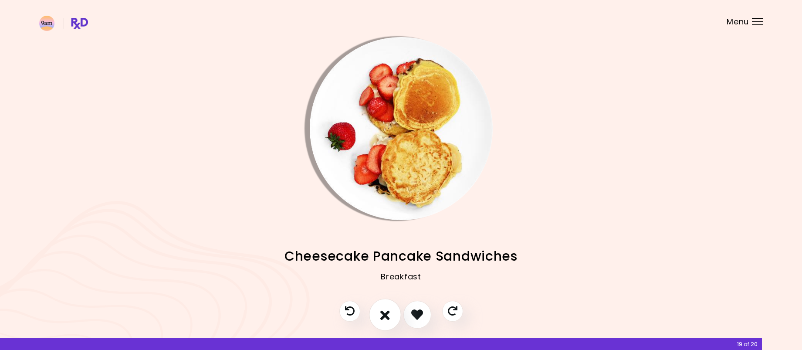
click at [390, 312] on button "I don't like this recipe" at bounding box center [385, 314] width 32 height 32
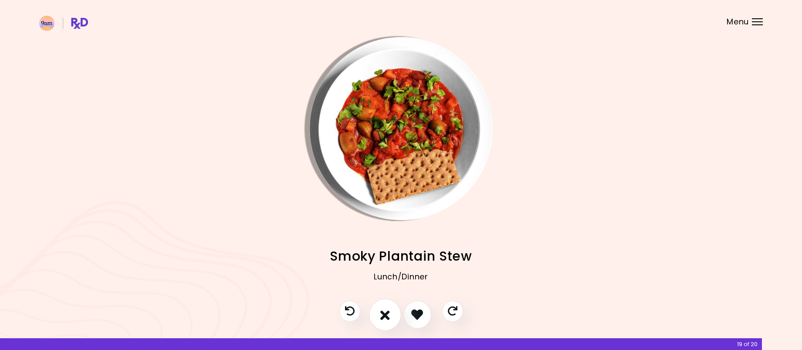
click at [381, 310] on icon "I don't like this recipe" at bounding box center [385, 314] width 10 height 14
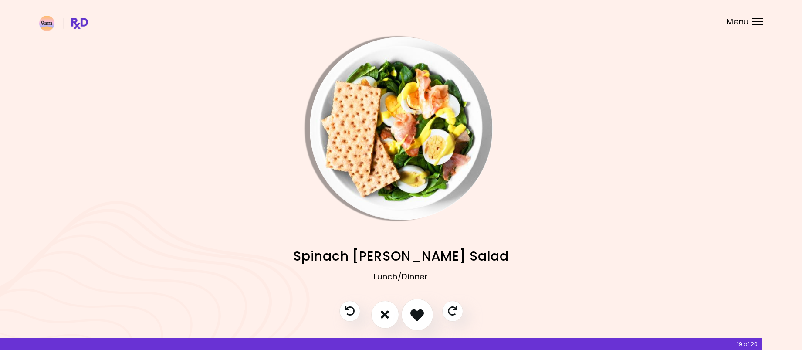
click at [416, 316] on icon "I like this recipe" at bounding box center [417, 314] width 14 height 14
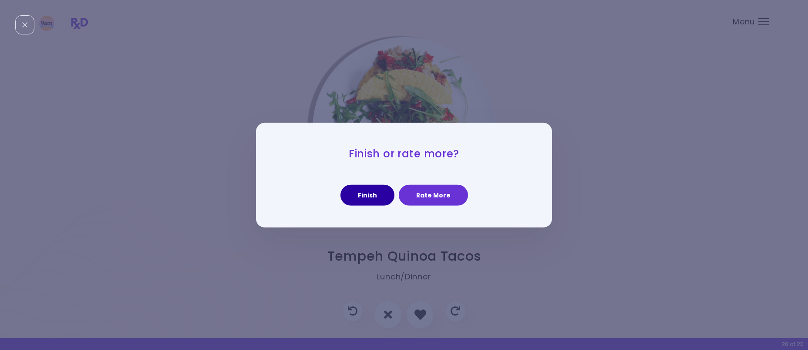
click at [374, 193] on button "Finish" at bounding box center [368, 195] width 54 height 21
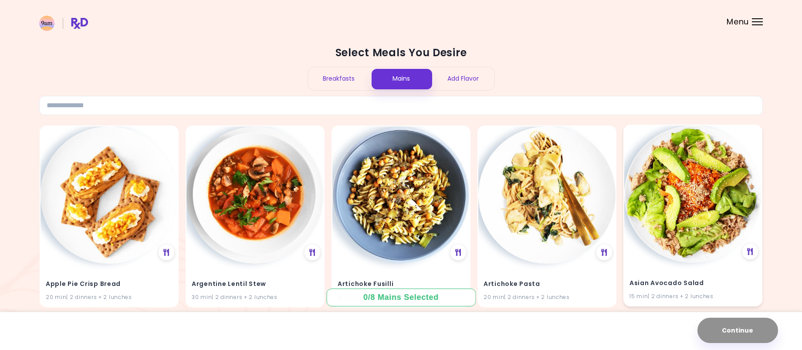
click at [679, 202] on img at bounding box center [692, 193] width 137 height 137
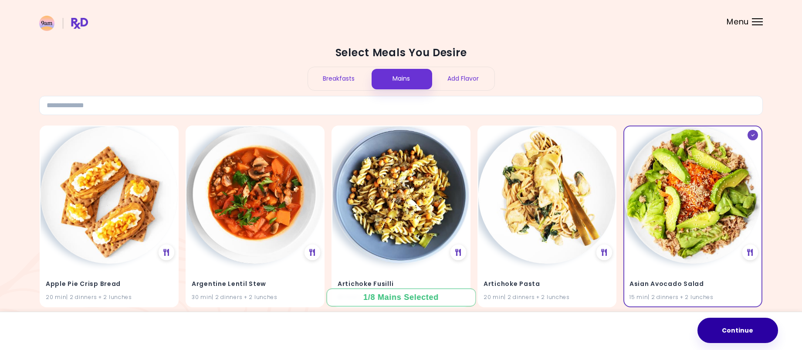
click at [732, 327] on button "Continue" at bounding box center [737, 330] width 81 height 25
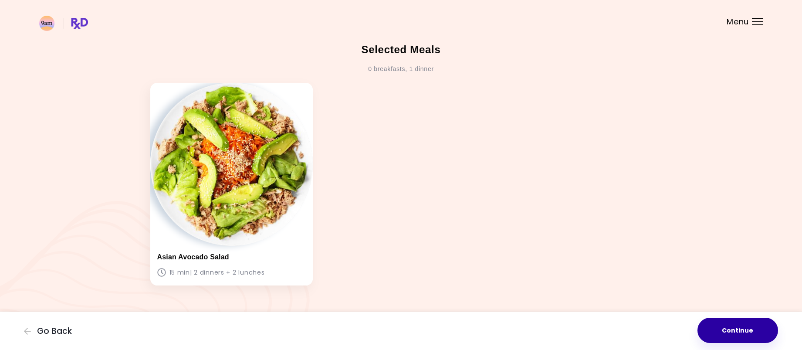
click at [747, 329] on button "Continue" at bounding box center [737, 330] width 81 height 25
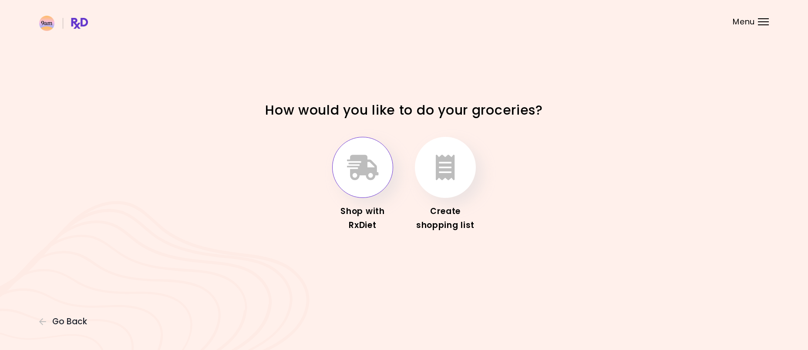
click at [368, 163] on icon "button" at bounding box center [363, 167] width 32 height 25
